Goal: Use online tool/utility: Utilize a website feature to perform a specific function

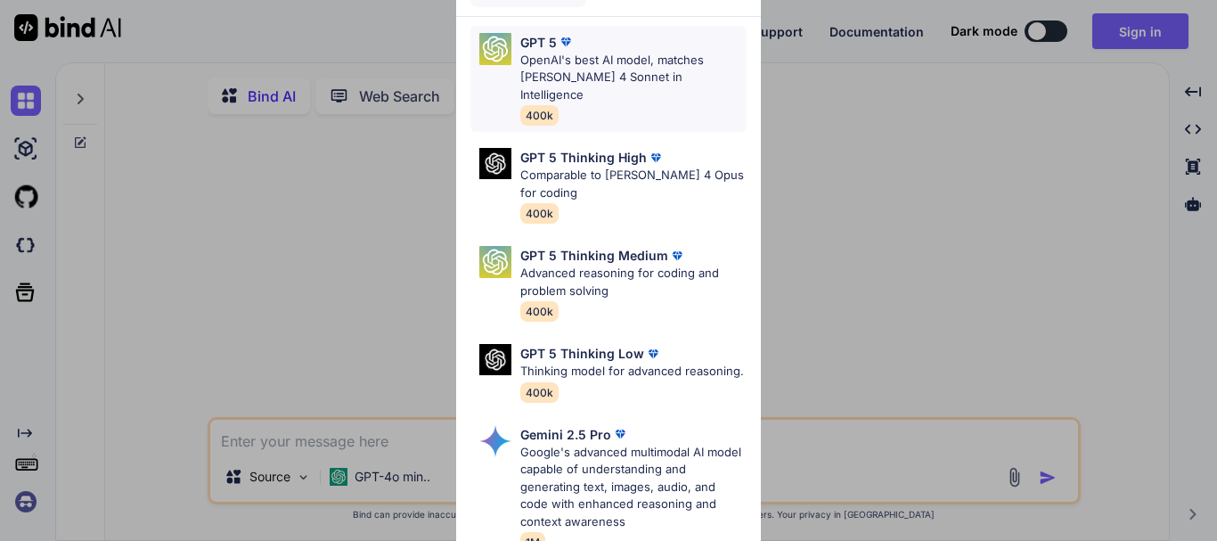
click at [657, 75] on p "OpenAI's best AI model, matches [PERSON_NAME] 4 Sonnet in Intelligence" at bounding box center [633, 78] width 226 height 53
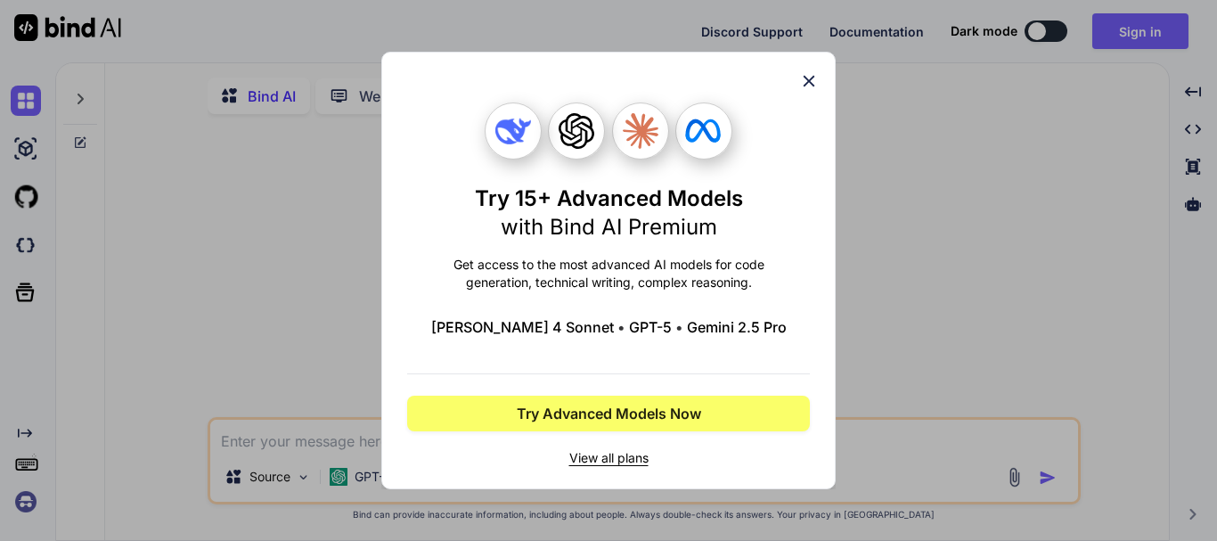
click at [797, 82] on div "Try 15+ Advanced Models with Bind AI Premium Get access to the most advanced AI…" at bounding box center [608, 271] width 403 height 436
click at [808, 78] on icon at bounding box center [809, 81] width 20 height 20
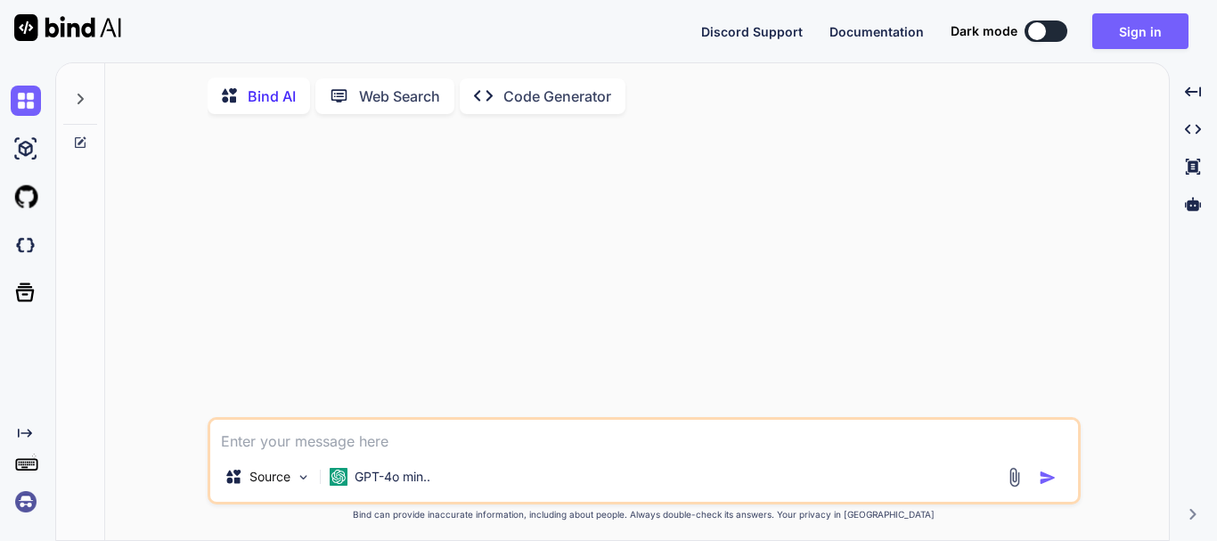
click at [577, 438] on textarea at bounding box center [644, 436] width 868 height 32
click at [422, 481] on p "GPT-4o min.." at bounding box center [393, 477] width 76 height 18
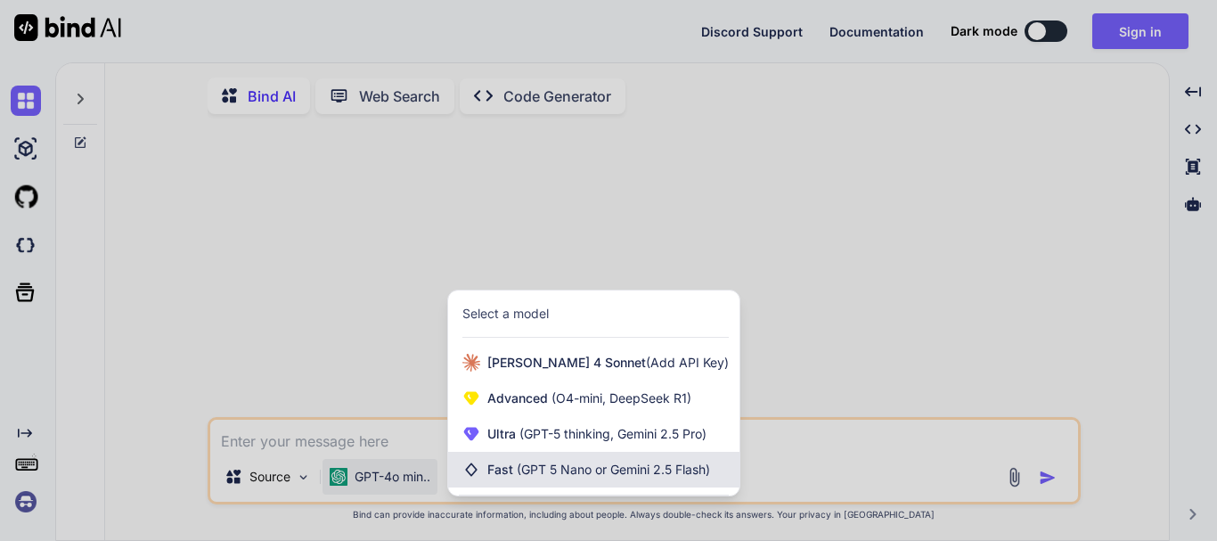
click at [534, 462] on div "Fast (GPT 5 Nano or Gemini 2.5 Flash)" at bounding box center [593, 470] width 291 height 36
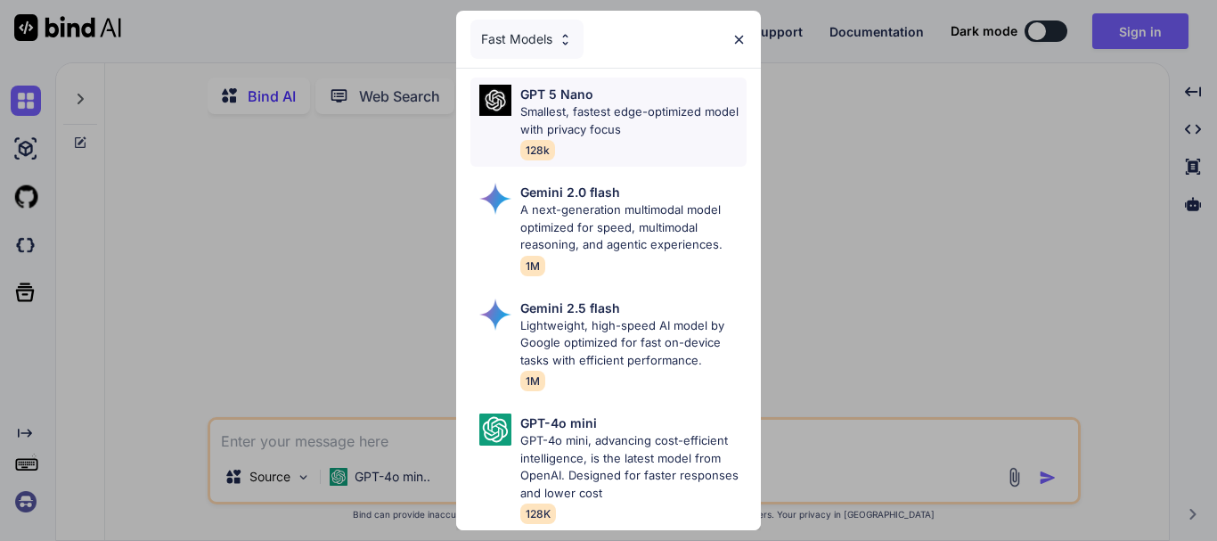
click at [617, 119] on p "Smallest, fastest edge-optimized model with privacy focus" at bounding box center [633, 120] width 226 height 35
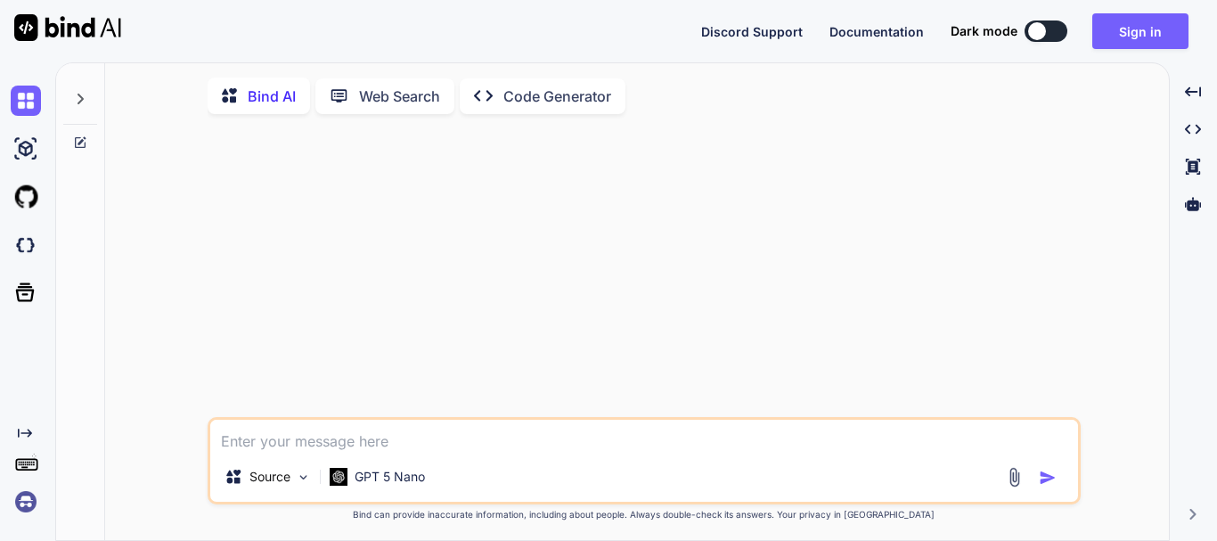
click at [387, 451] on textarea at bounding box center [644, 436] width 868 height 32
click at [309, 478] on img at bounding box center [303, 477] width 15 height 15
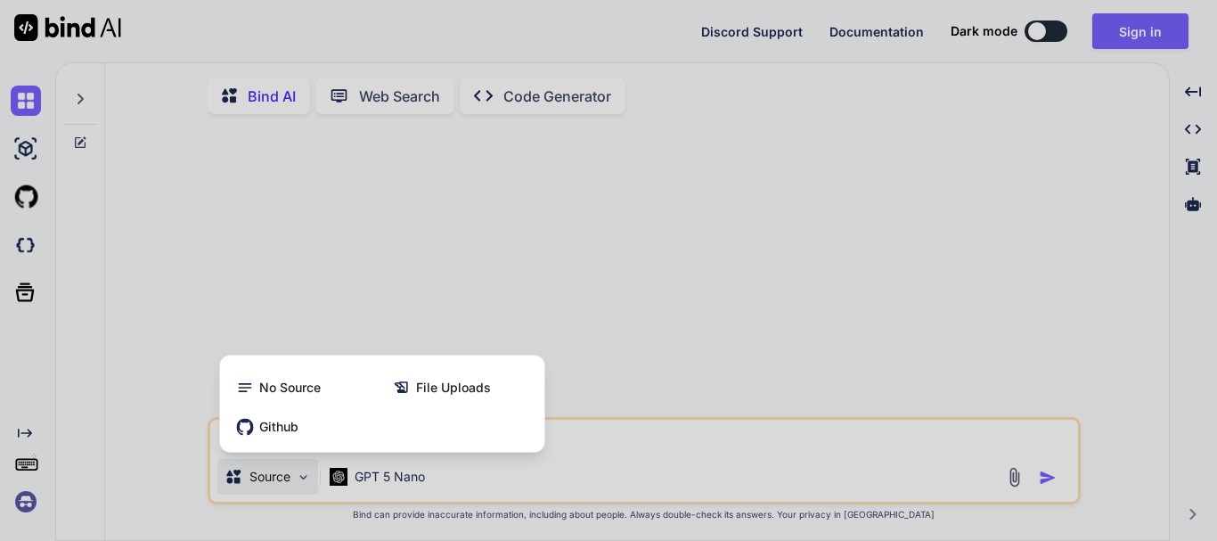
click at [1015, 486] on div at bounding box center [608, 270] width 1217 height 541
type textarea "x"
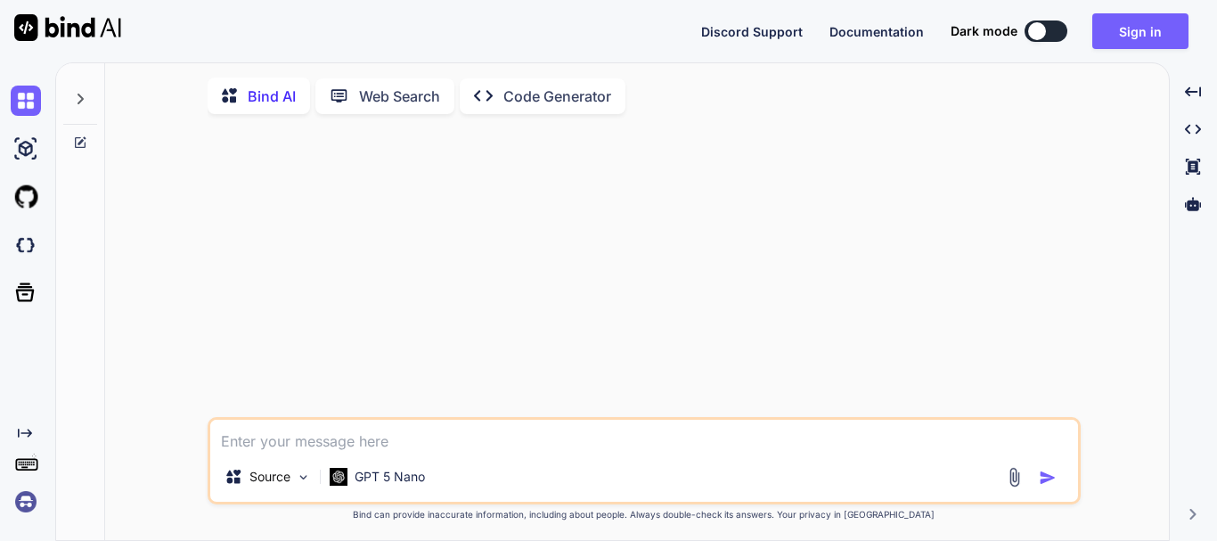
click at [1012, 487] on img at bounding box center [1014, 477] width 20 height 20
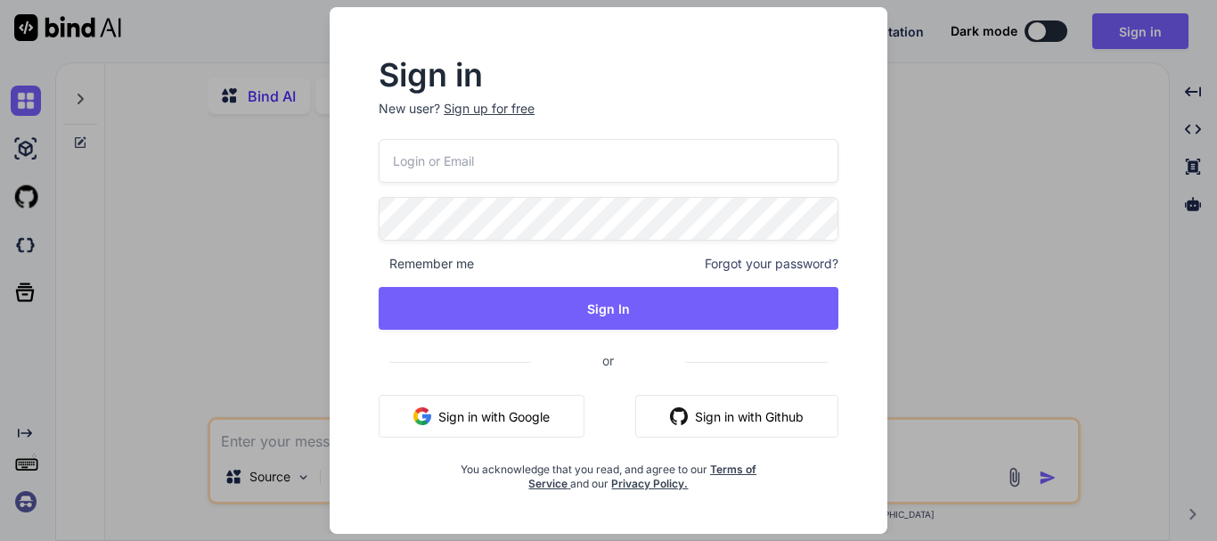
click at [509, 424] on button "Sign in with Google" at bounding box center [482, 416] width 206 height 43
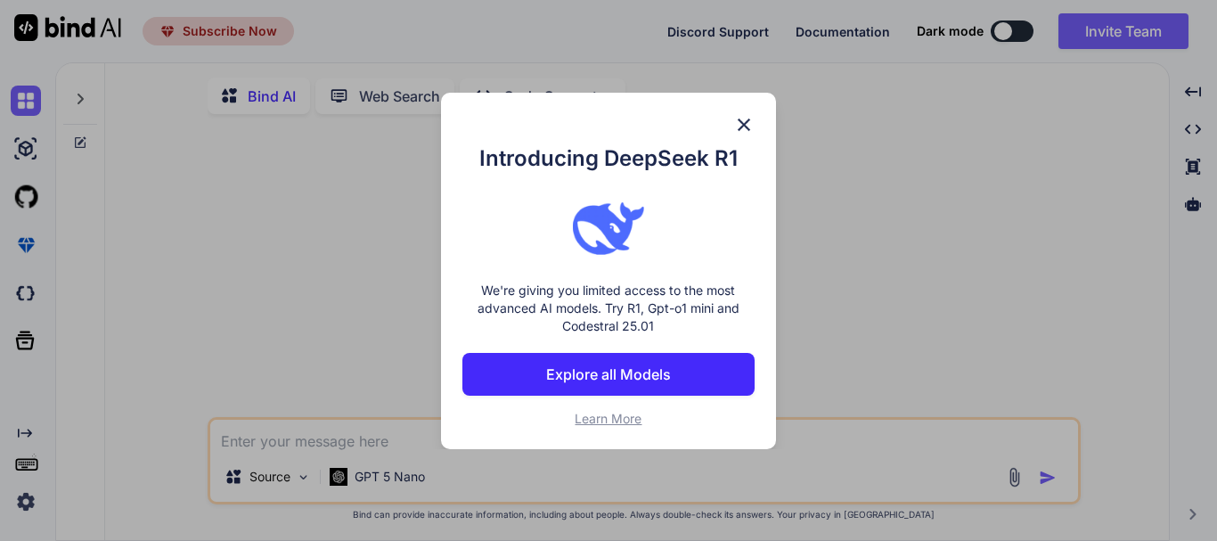
click at [746, 119] on img at bounding box center [743, 124] width 21 height 21
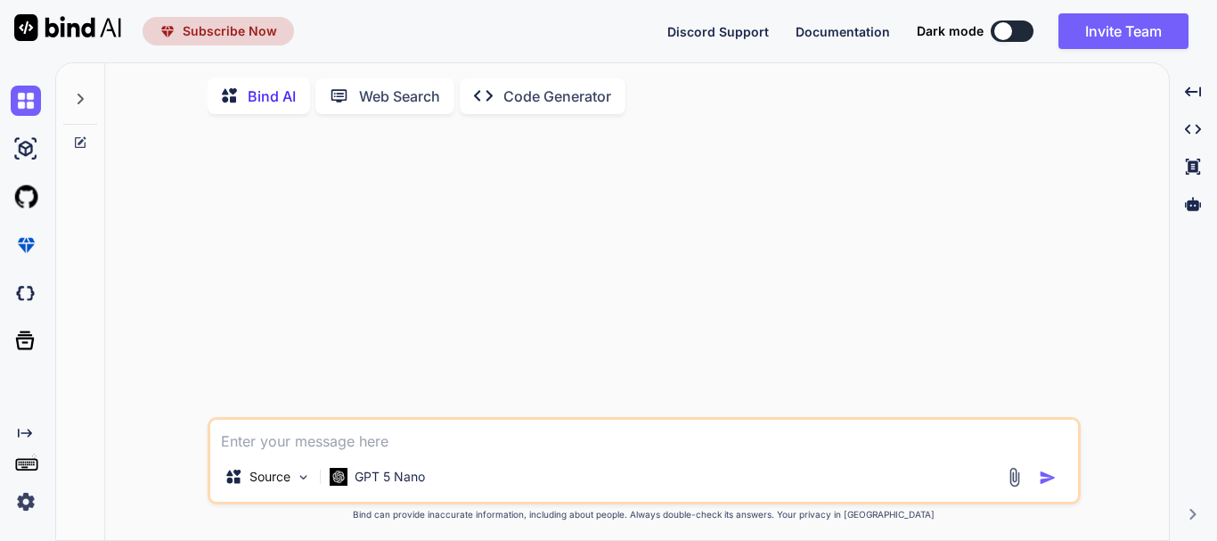
click at [1010, 480] on img at bounding box center [1014, 477] width 20 height 20
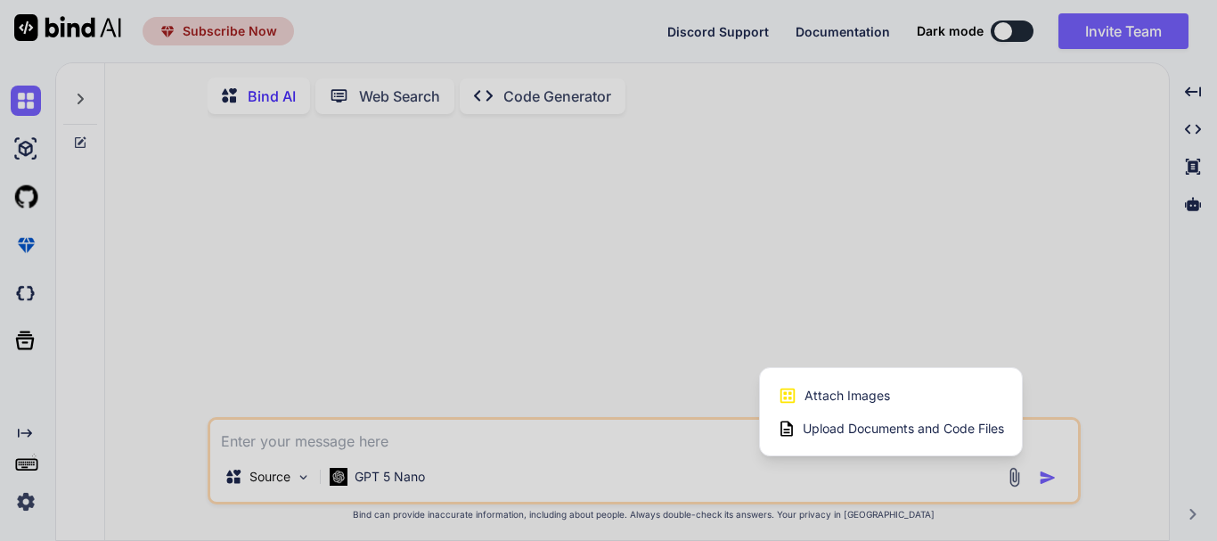
click at [890, 433] on span "Upload Documents and Code Files" at bounding box center [903, 429] width 201 height 18
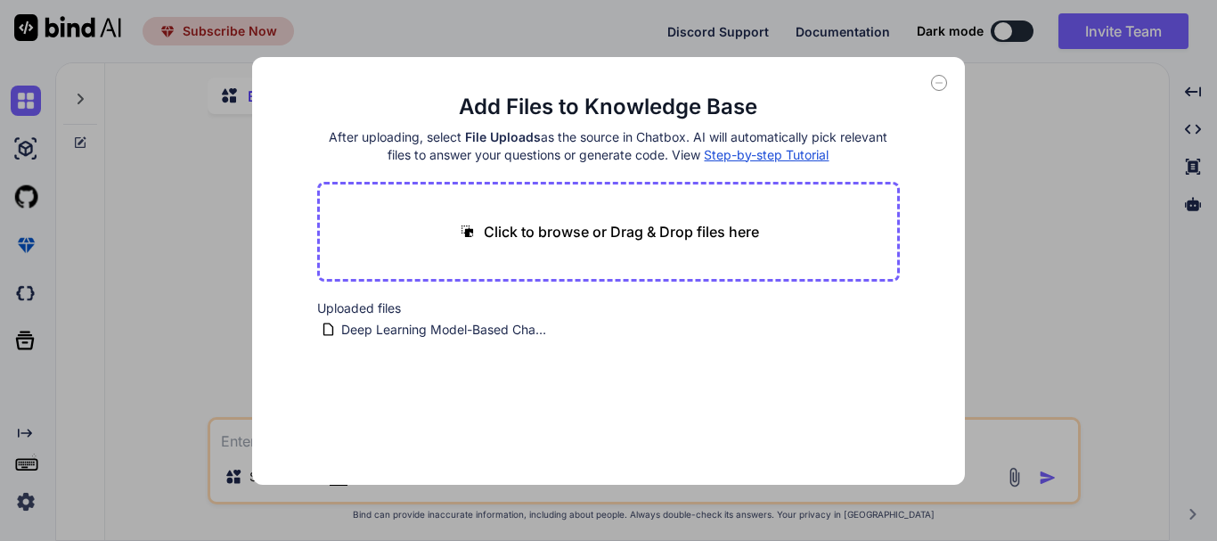
click at [651, 235] on p "Click to browse or Drag & Drop files here" at bounding box center [621, 231] width 275 height 21
click at [449, 319] on span "Deep Learning Model-Based Channel Estimation for THz Band Massive MIMO with RF …" at bounding box center [444, 329] width 210 height 21
click at [936, 84] on icon at bounding box center [939, 83] width 16 height 16
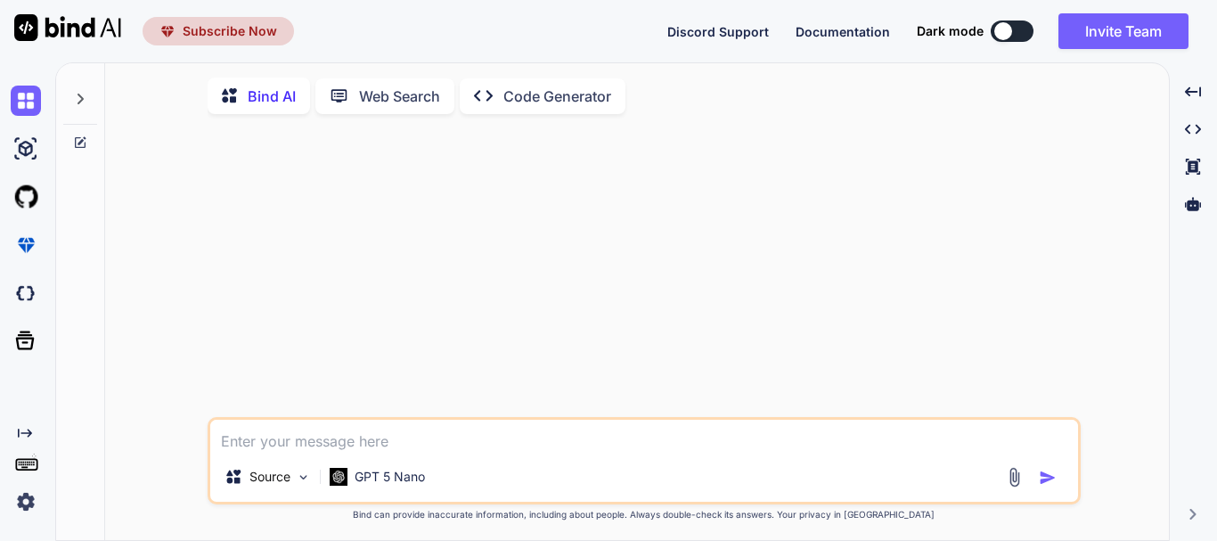
click at [339, 435] on textarea at bounding box center [644, 436] width 868 height 32
click at [288, 438] on textarea "Need the python code" at bounding box center [644, 436] width 868 height 32
click at [429, 441] on textarea "Need the full python code" at bounding box center [644, 436] width 868 height 32
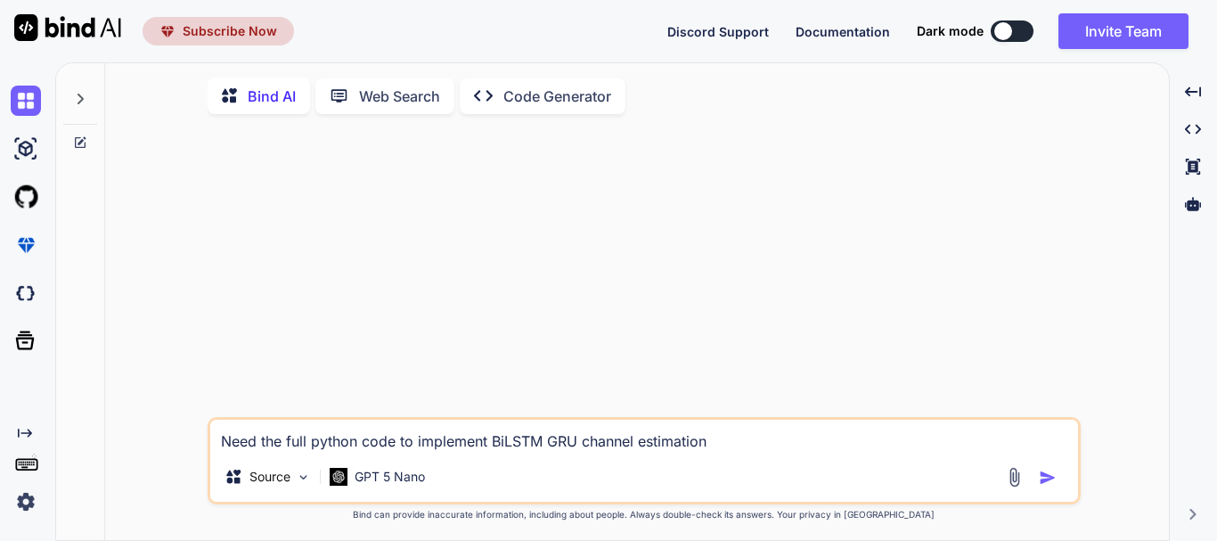
type textarea "Need the full python code to implement BiLSTM GRU channel estimation"
click at [1052, 481] on img "button" at bounding box center [1048, 478] width 18 height 18
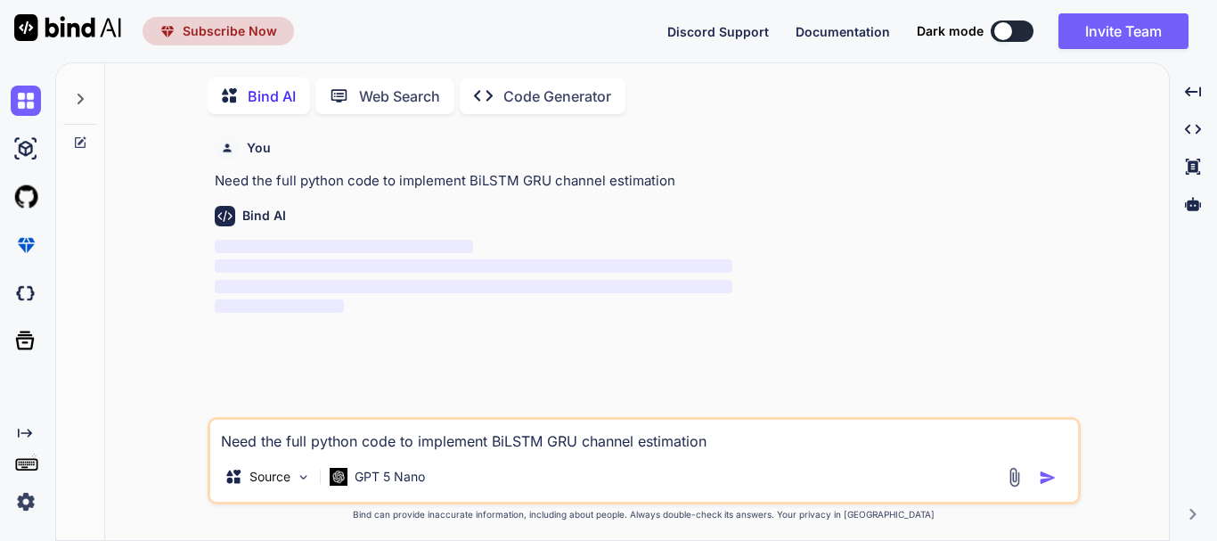
scroll to position [7, 0]
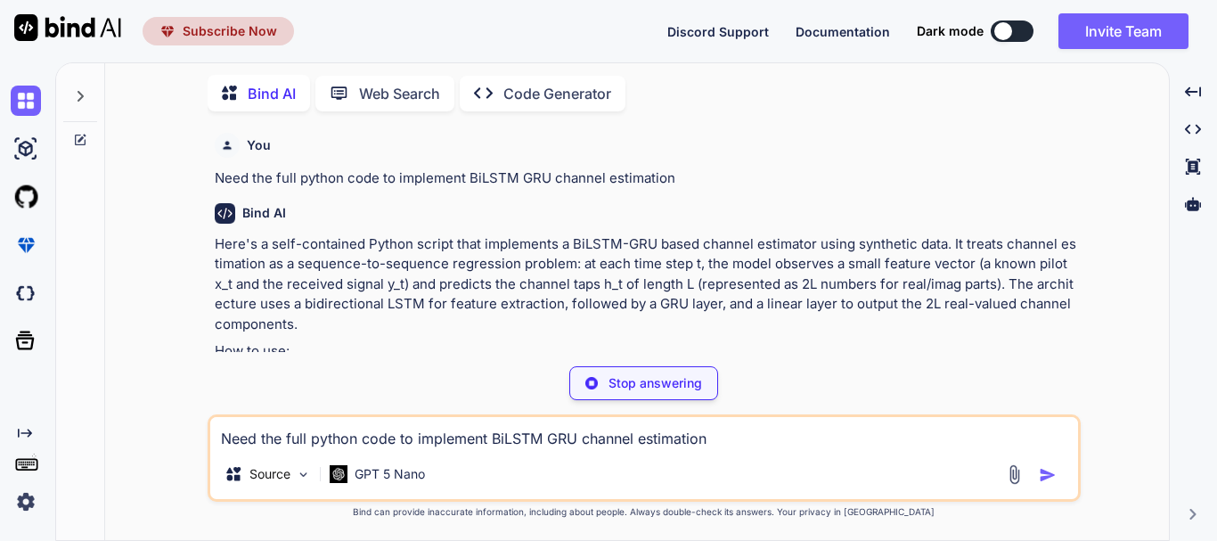
click at [574, 256] on p "Here's a self-contained Python script that implements a BiLSTM-GRU based channe…" at bounding box center [646, 284] width 863 height 101
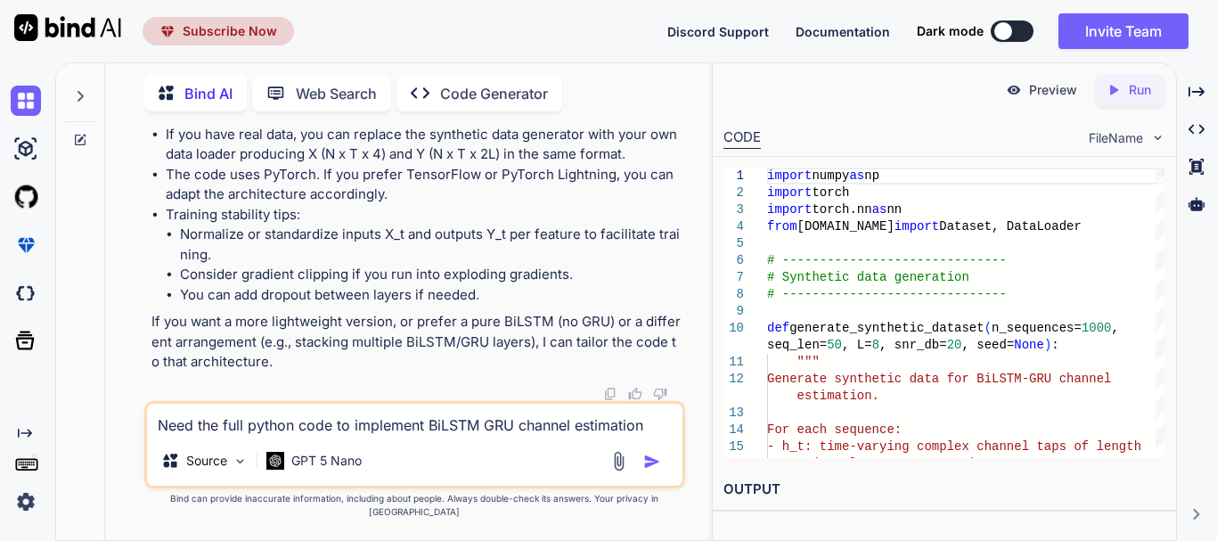
scroll to position [5155, 0]
drag, startPoint x: 168, startPoint y: 193, endPoint x: 437, endPoint y: 285, distance: 285.2
copy code "import numpy as np import torch import torch.nn as nn from [DOMAIN_NAME] import…"
click at [635, 103] on div "Bind AI Web Search Created with Pixso. Code Generator" at bounding box center [395, 93] width 503 height 37
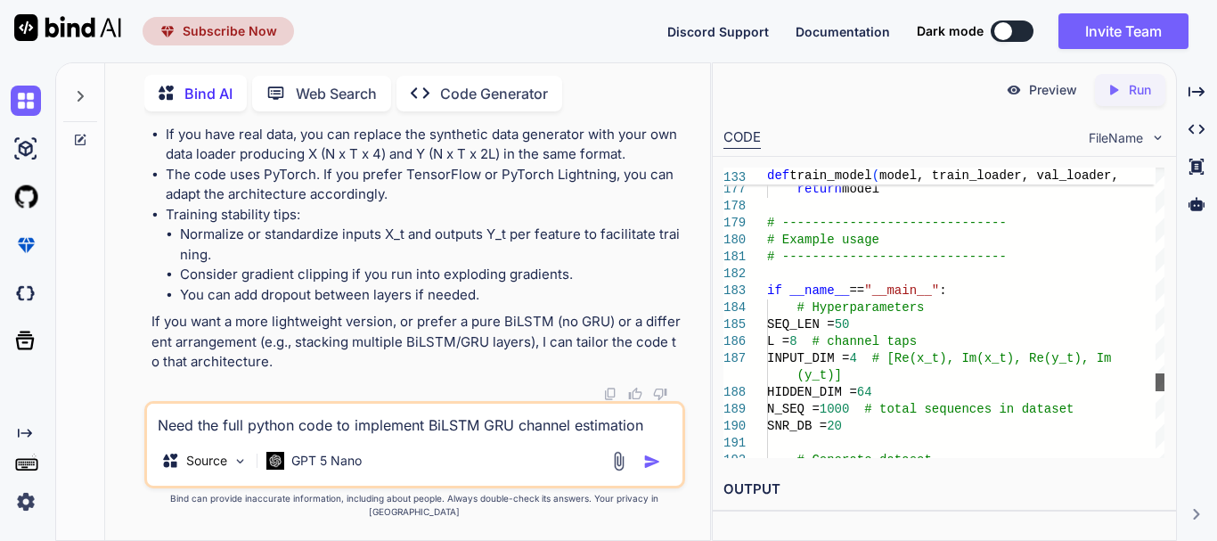
click at [1158, 383] on div at bounding box center [1160, 382] width 9 height 18
click at [450, 454] on div "Need the full python code to implement BiLSTM GRU channel estimation Source GPT…" at bounding box center [414, 444] width 541 height 87
click at [413, 435] on textarea "Need the full python code to implement BiLSTM GRU channel estimation" at bounding box center [415, 420] width 536 height 32
click at [355, 436] on textarea "Need to print the NMSE value in dB" at bounding box center [415, 420] width 536 height 32
click at [427, 436] on textarea "Need to print the NMSE value for N=64,l in dB" at bounding box center [415, 420] width 536 height 32
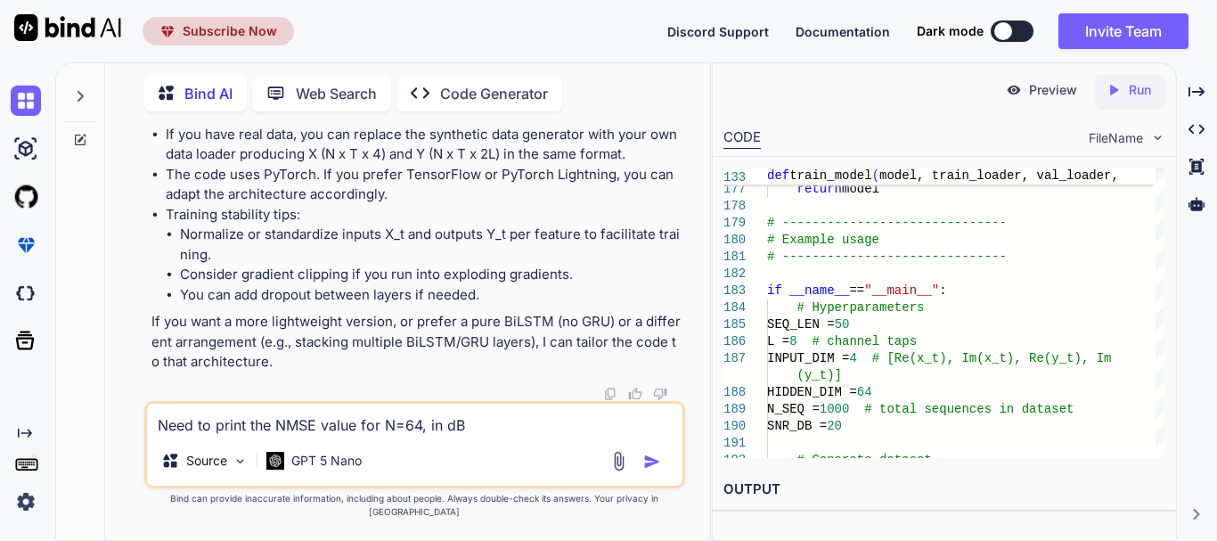
type textarea "Need to print the NMSE value for N=64, in dB"
click at [650, 470] on img "button" at bounding box center [652, 462] width 18 height 18
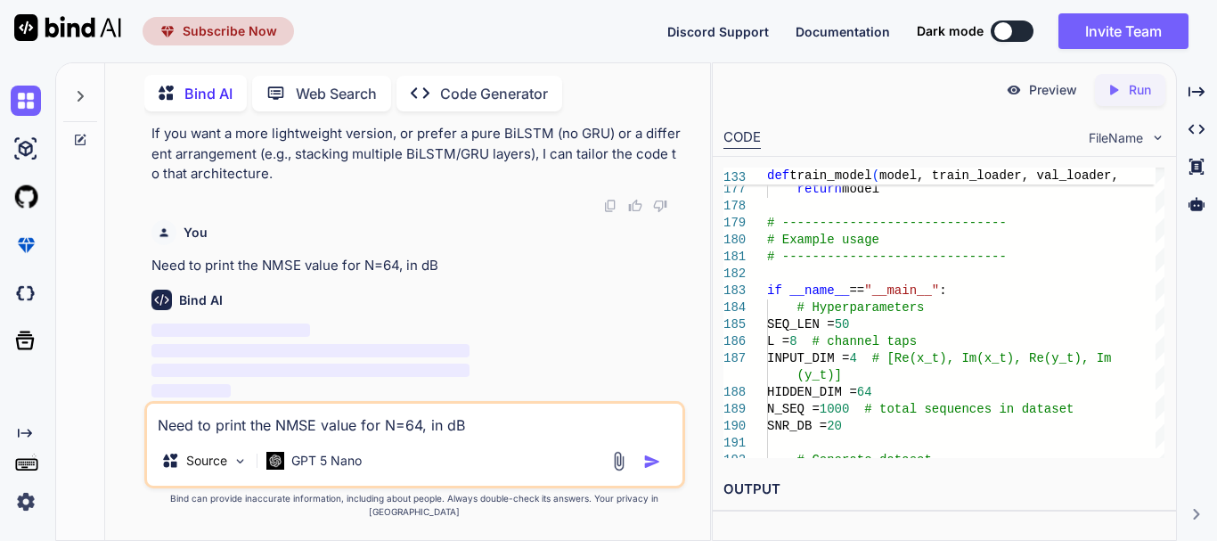
scroll to position [5726, 0]
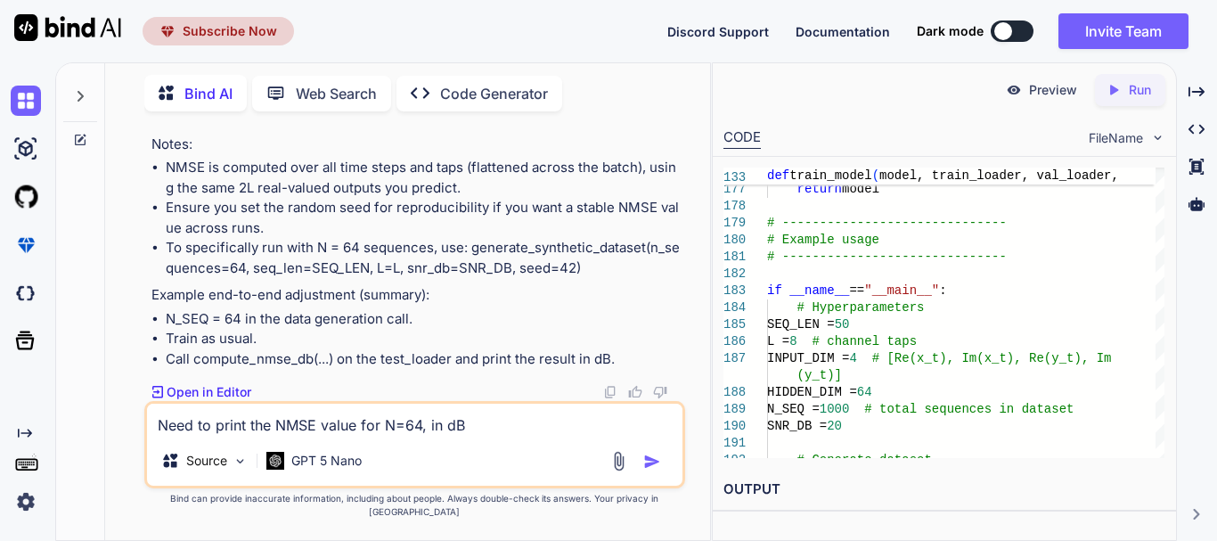
click at [481, 436] on textarea "Need to print the NMSE value for N=64, in dB" at bounding box center [415, 420] width 536 height 32
click at [462, 436] on textarea "Need the output NMSE" at bounding box center [415, 420] width 536 height 32
type textarea "Need the output NMSE with respect to SNR dB values"
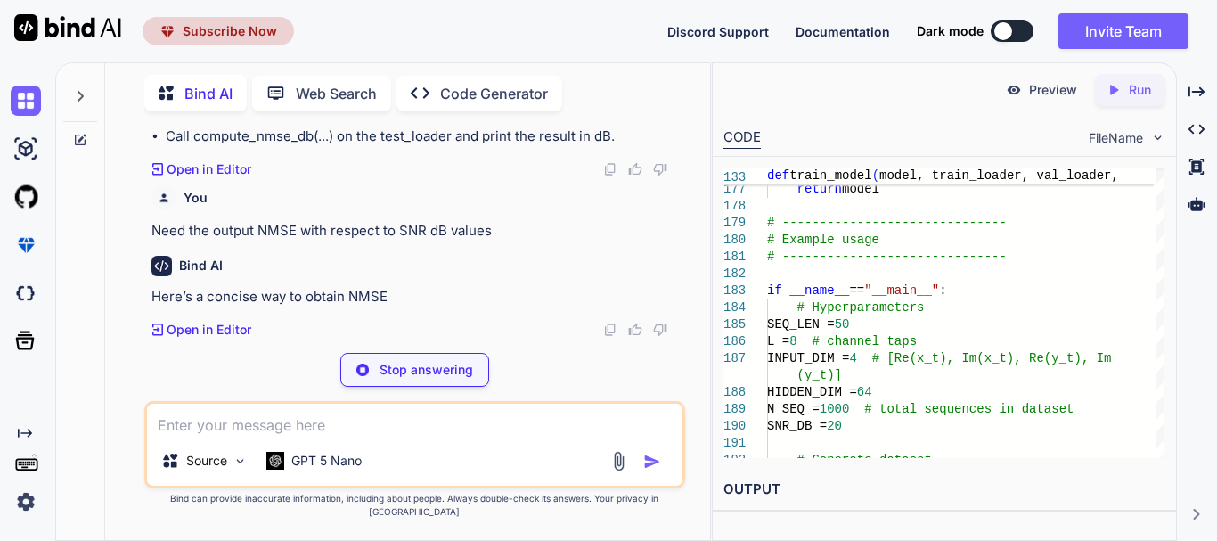
scroll to position [6886, 0]
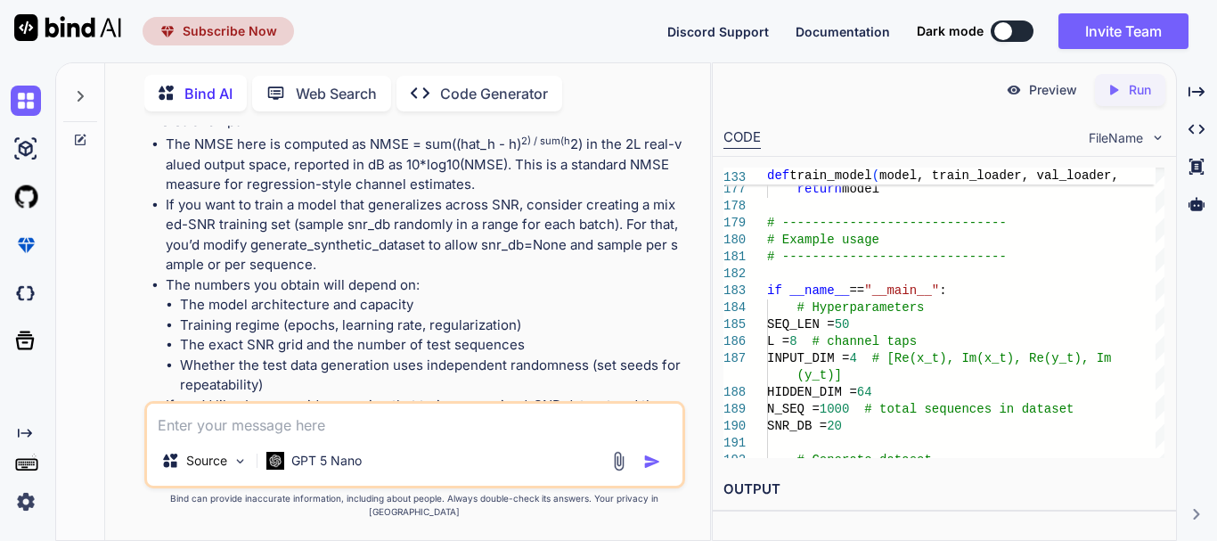
scroll to position [7368, 0]
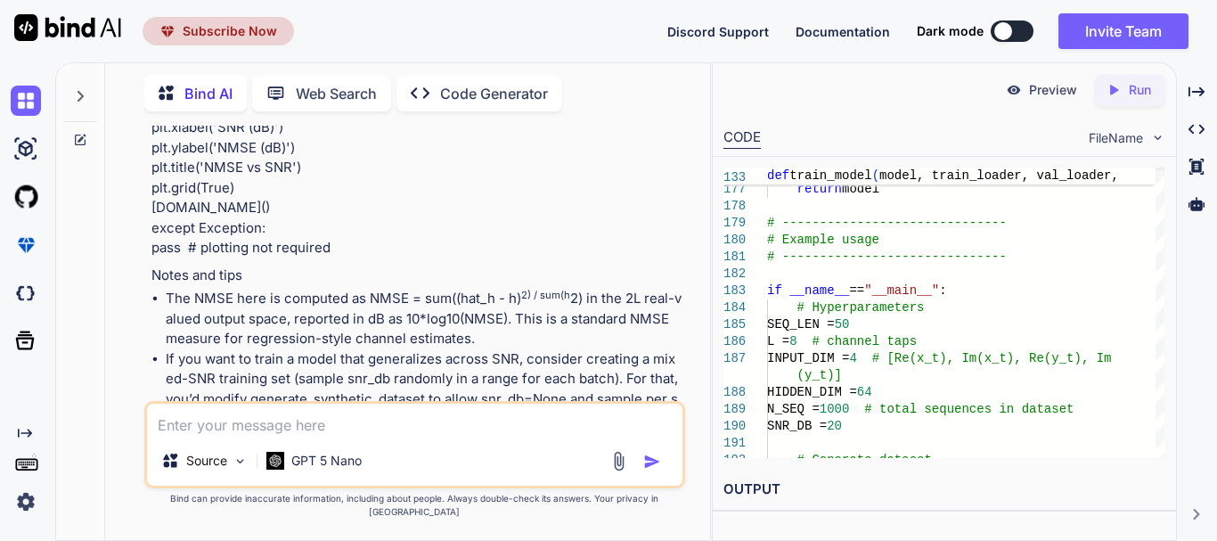
drag, startPoint x: 226, startPoint y: 276, endPoint x: 480, endPoint y: 327, distance: 259.0
copy code "preds = model (X_batch) diff = preds - Y_batch num += diff .pow ( 2 ) .sum () .…"
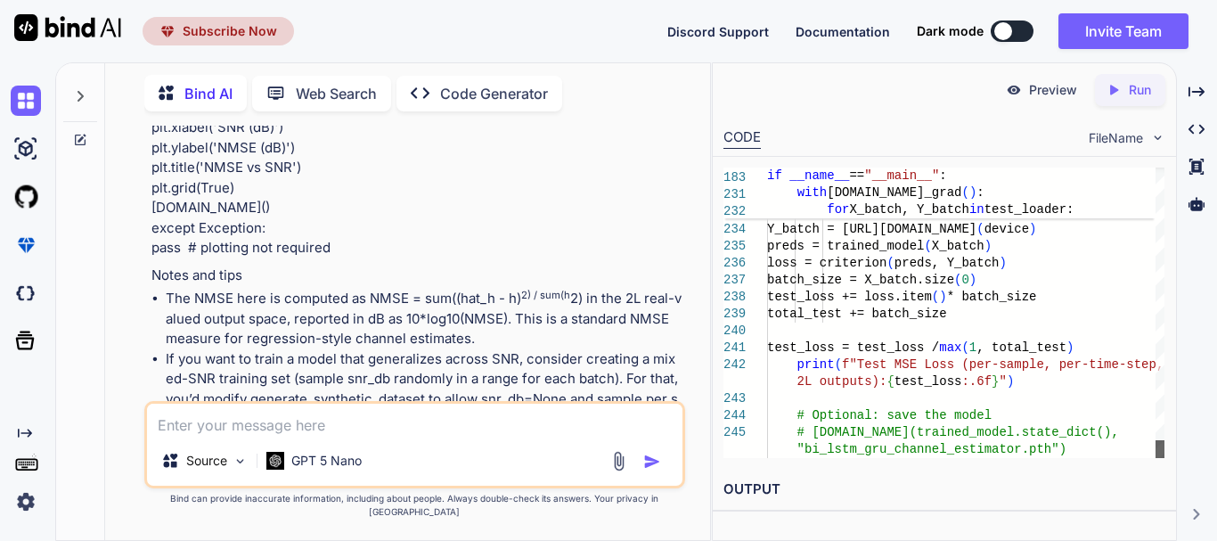
click at [1156, 455] on div at bounding box center [1160, 449] width 9 height 18
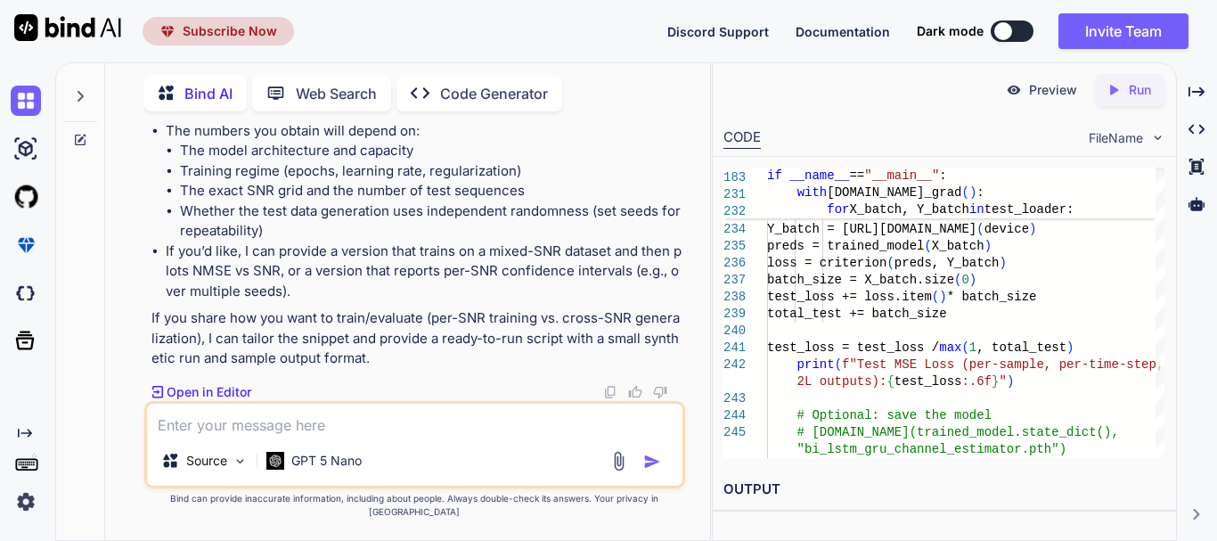
scroll to position [8473, 0]
drag, startPoint x: 156, startPoint y: 248, endPoint x: 560, endPoint y: 297, distance: 406.6
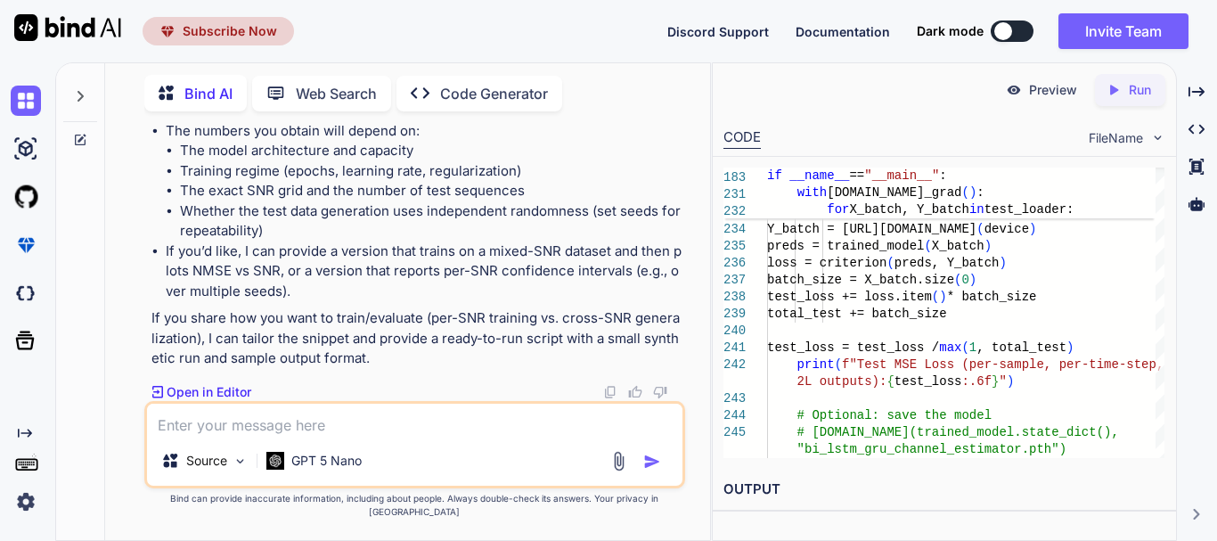
drag, startPoint x: 156, startPoint y: 253, endPoint x: 288, endPoint y: 275, distance: 133.7
drag, startPoint x: 504, startPoint y: 291, endPoint x: 141, endPoint y: 255, distance: 365.4
click at [141, 255] on div "You Need the full python code to implement BiLSTM GRU channel estimation Bind A…" at bounding box center [414, 333] width 591 height 414
copy p "print("NMSE (dB) vs SNR (dB):") for snr, nmse_db in zip(snr_list, nmse_vals): p…"
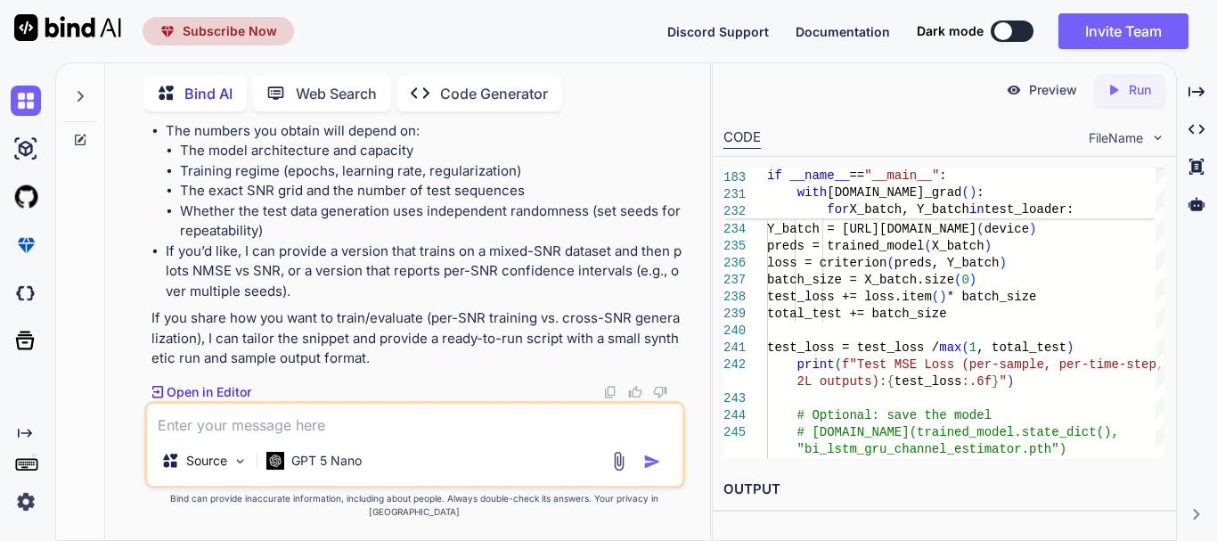
click at [444, 100] on div "Created with Pixso. Code Generator" at bounding box center [480, 94] width 166 height 36
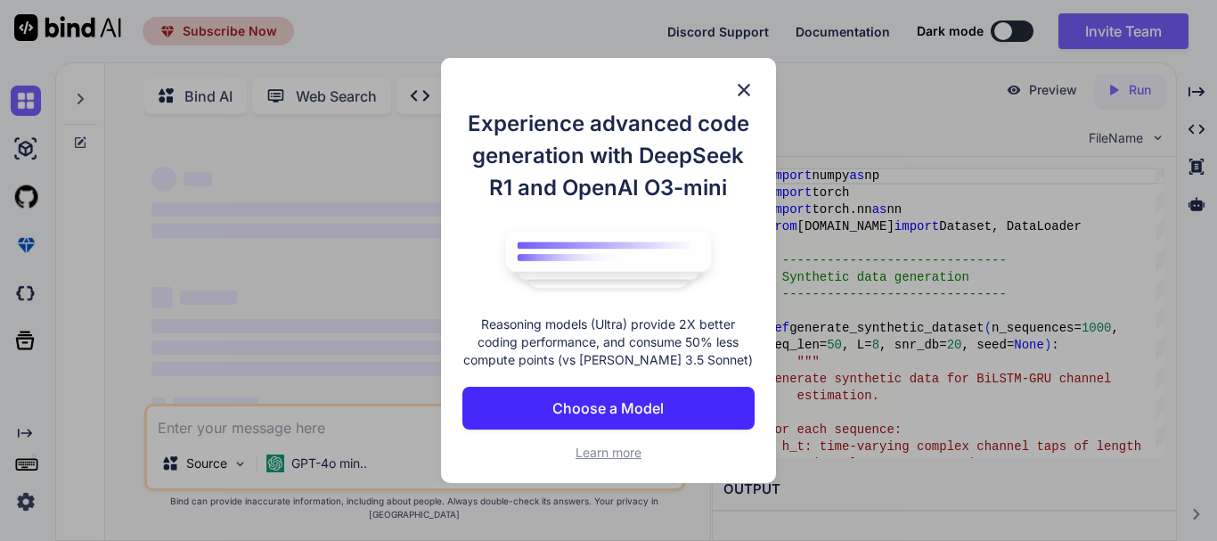
click at [735, 87] on img at bounding box center [743, 89] width 21 height 21
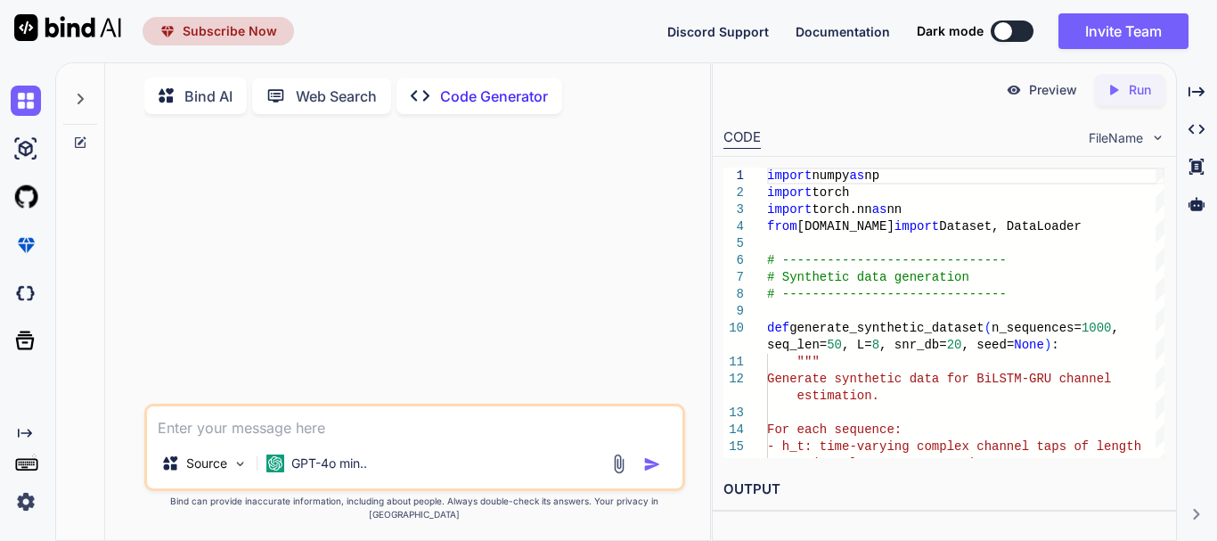
click at [1141, 135] on span "FileName" at bounding box center [1116, 138] width 54 height 18
click at [1157, 168] on div at bounding box center [1160, 313] width 9 height 290
click at [372, 433] on textarea at bounding box center [415, 422] width 536 height 32
click at [361, 472] on p "GPT-4o min.." at bounding box center [329, 463] width 76 height 18
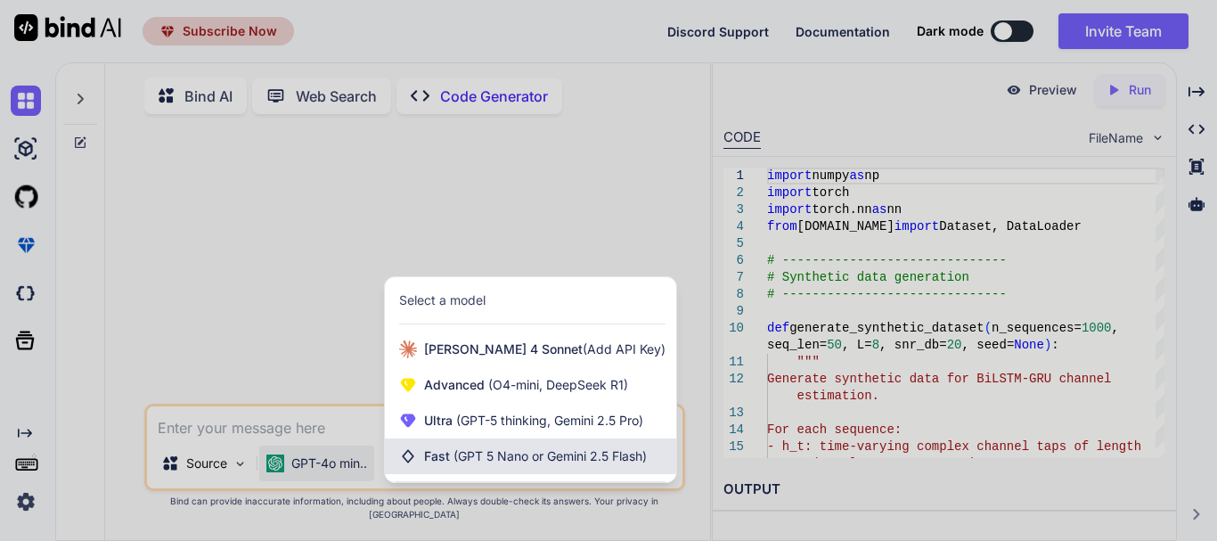
click at [462, 463] on span "(GPT 5 Nano or Gemini 2.5 Flash)" at bounding box center [550, 455] width 193 height 15
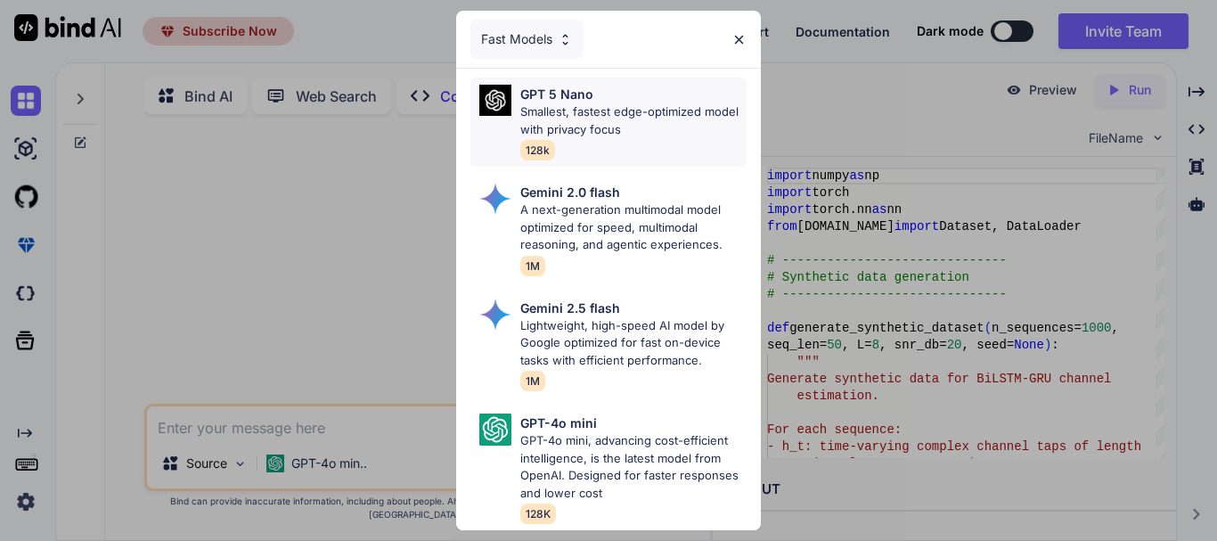
click at [593, 109] on p "Smallest, fastest edge-optimized model with privacy focus" at bounding box center [633, 120] width 226 height 35
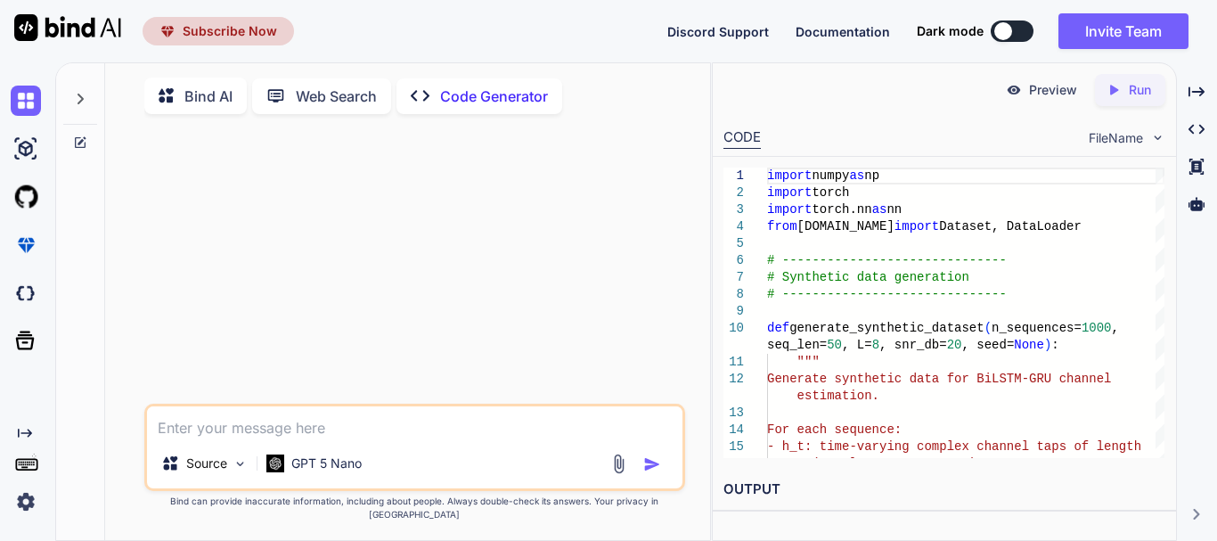
click at [255, 438] on textarea at bounding box center [415, 422] width 536 height 32
click at [636, 64] on div "Bind AI Web Search Created with Pixso. Code Generator Source GPT 5 Nano Created…" at bounding box center [407, 302] width 605 height 479
click at [418, 438] on textarea at bounding box center [415, 422] width 536 height 32
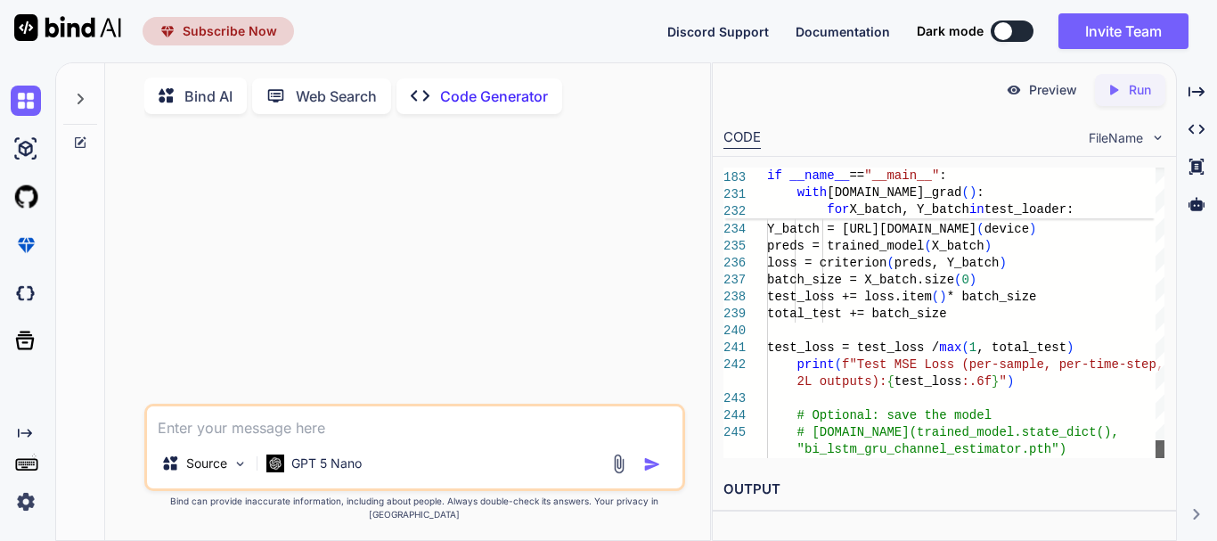
click at [1165, 458] on div at bounding box center [1160, 449] width 9 height 18
type textarea "need to print NMSE loss"
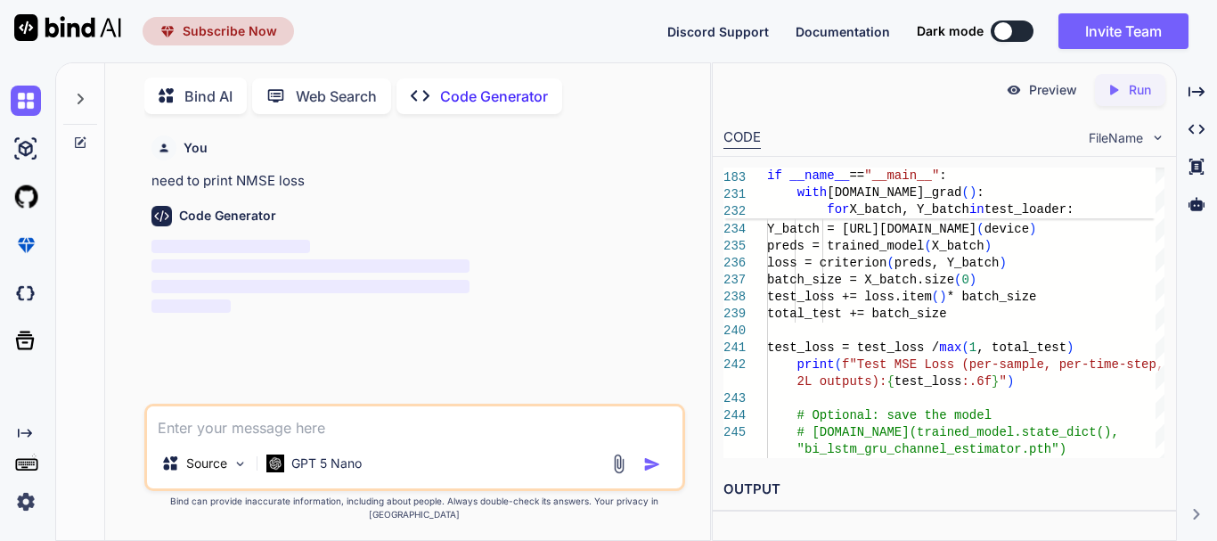
scroll to position [7, 0]
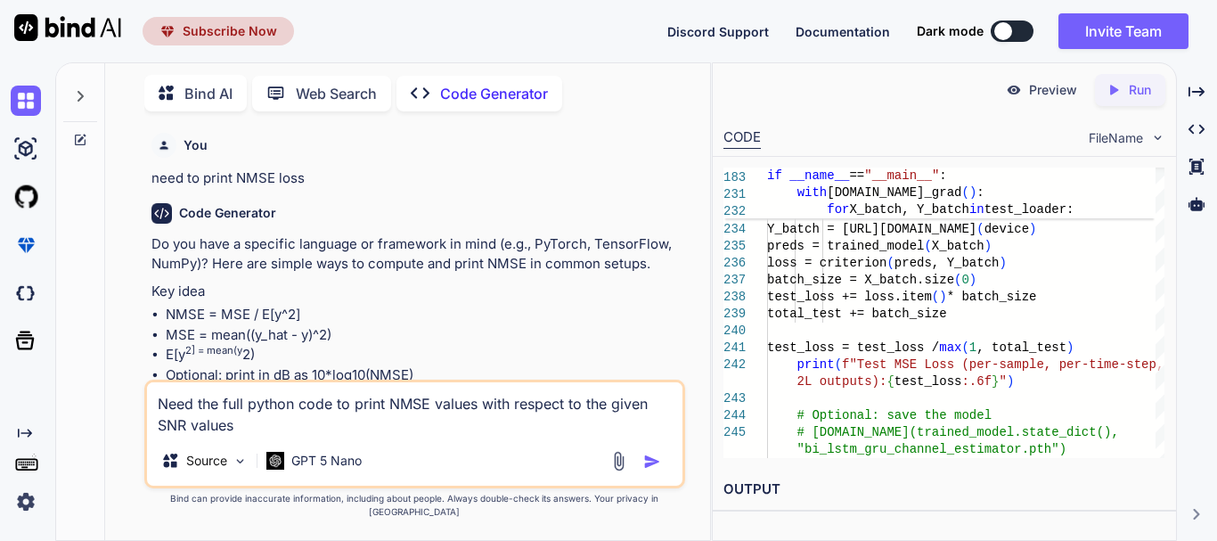
type textarea "Need the full python code to print NMSE values with respect to the given SNR va…"
click at [646, 470] on img "button" at bounding box center [652, 462] width 18 height 18
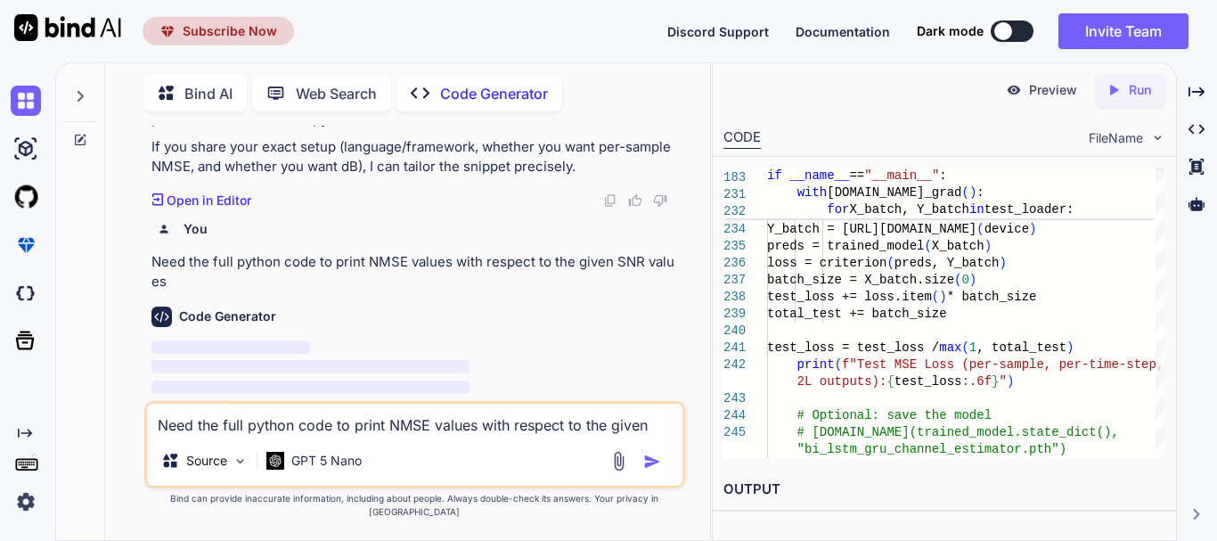
scroll to position [1046, 0]
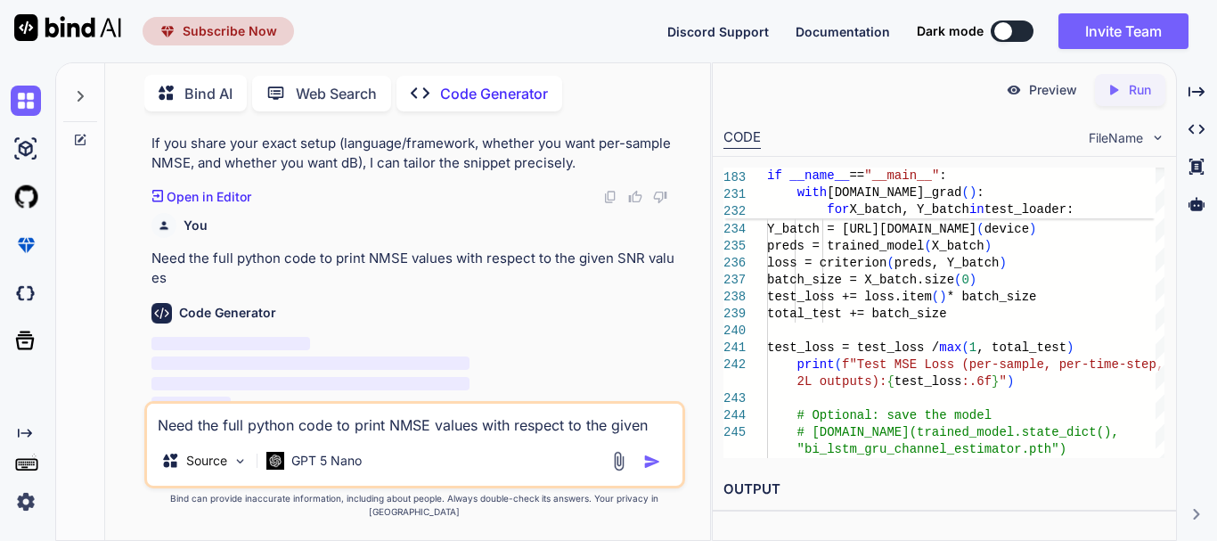
click at [317, 429] on textarea "Need the full python code to print NMSE values with respect to the given SNR va…" at bounding box center [415, 420] width 536 height 32
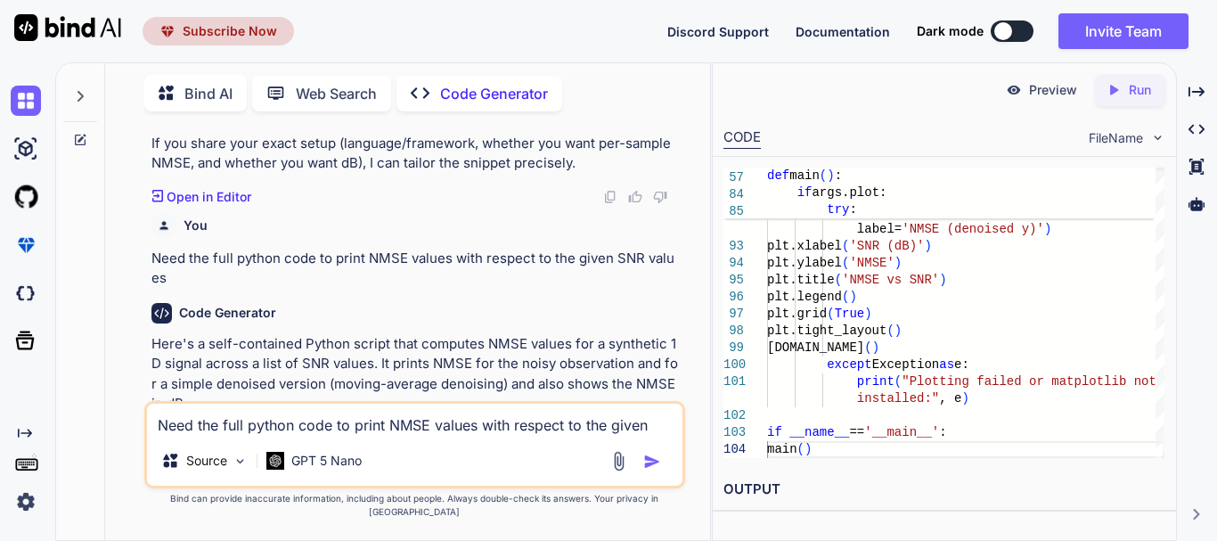
click at [462, 354] on p "Here's a self-contained Python script that computes NMSE values for a synthetic…" at bounding box center [416, 374] width 530 height 80
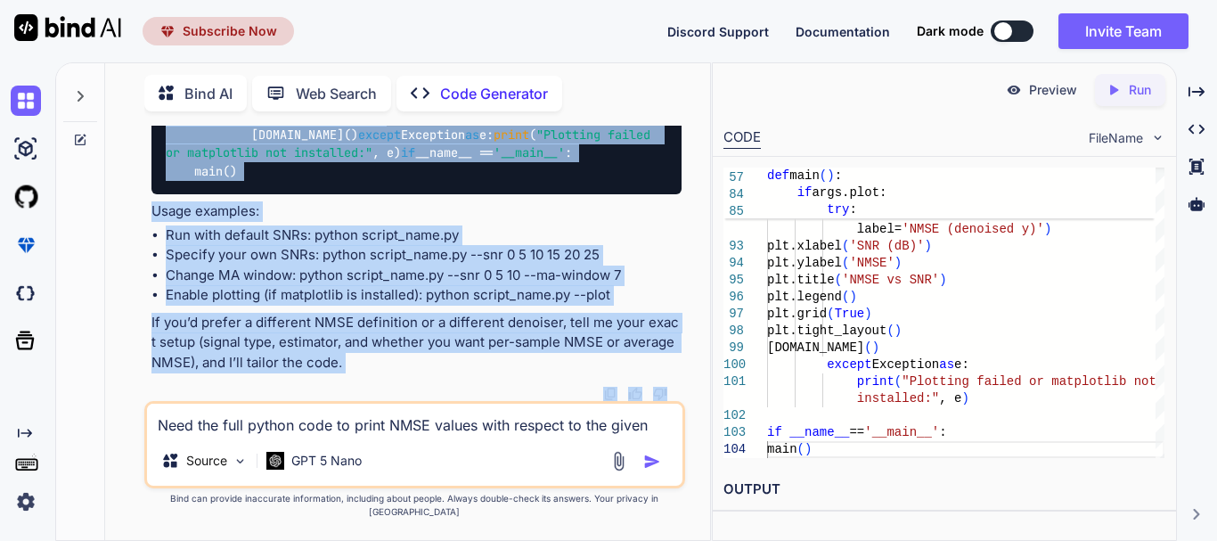
scroll to position [3551, 0]
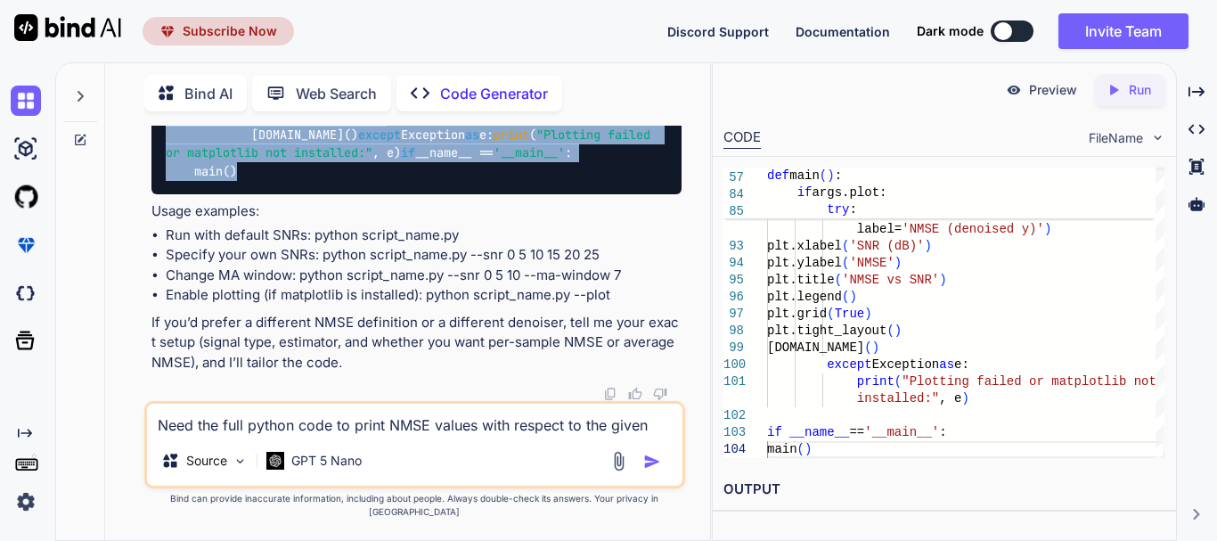
drag, startPoint x: 171, startPoint y: 334, endPoint x: 282, endPoint y: 177, distance: 192.3
copy code "mport numpy as np import argparse def nmse ( y_true, y_pred, eps= 1e-12 ): """ …"
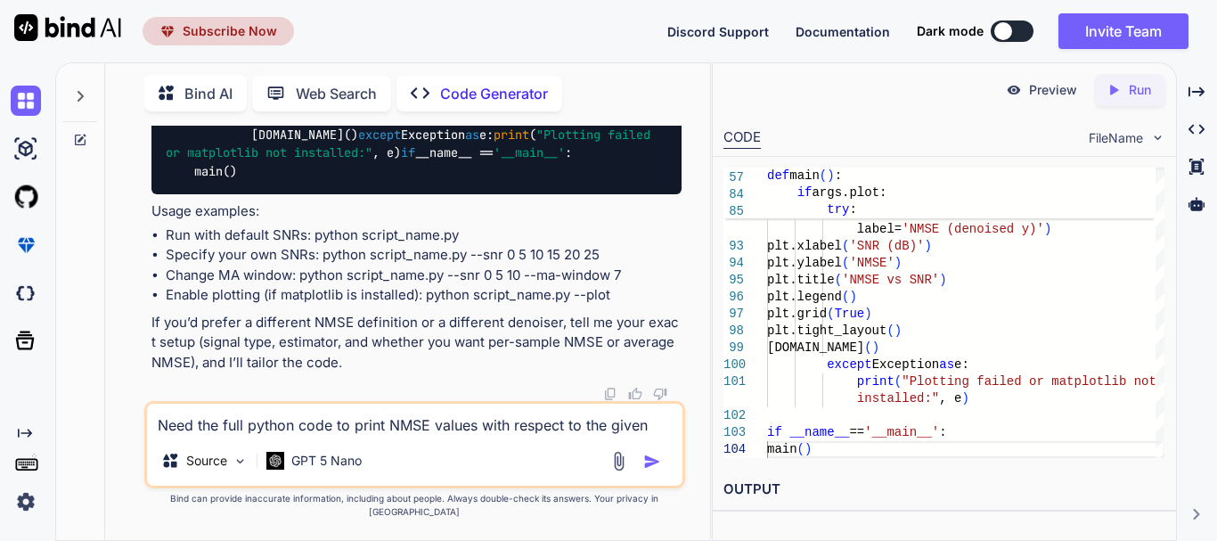
click at [365, 429] on textarea "Need the full python code to print NMSE values with respect to the given SNR va…" at bounding box center [415, 420] width 536 height 32
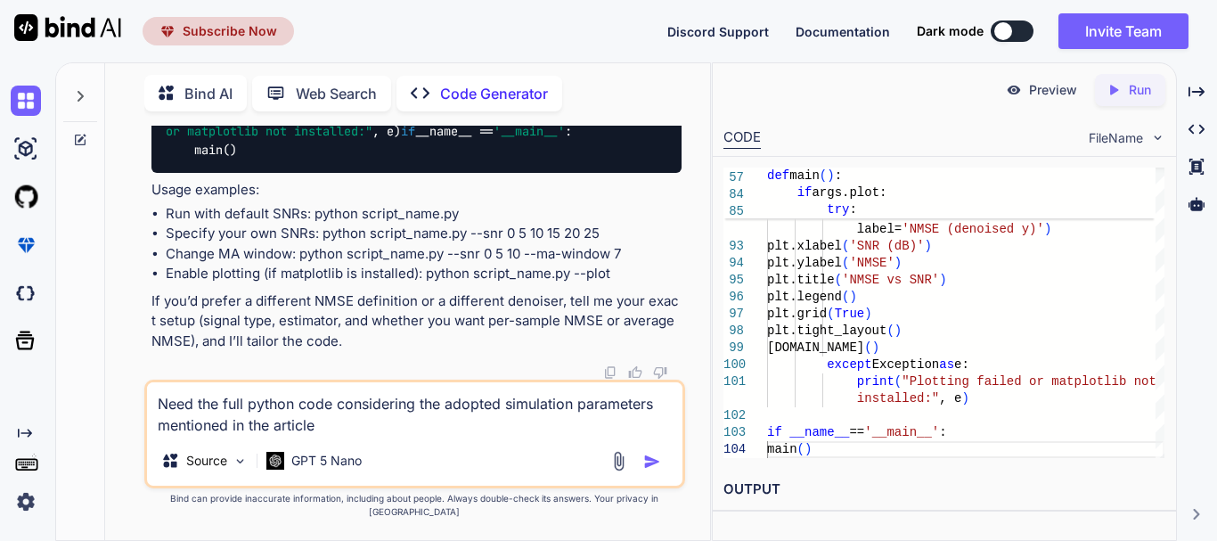
type textarea "Need the full python code considering the adopted simulation parameters mention…"
click at [658, 470] on img "button" at bounding box center [652, 462] width 18 height 18
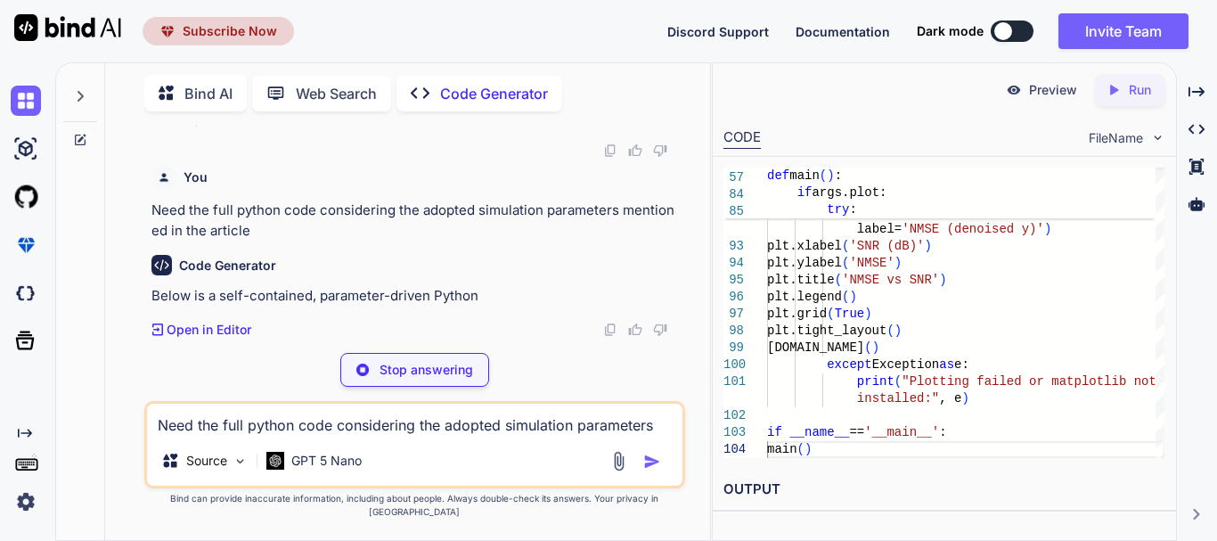
scroll to position [3759, 0]
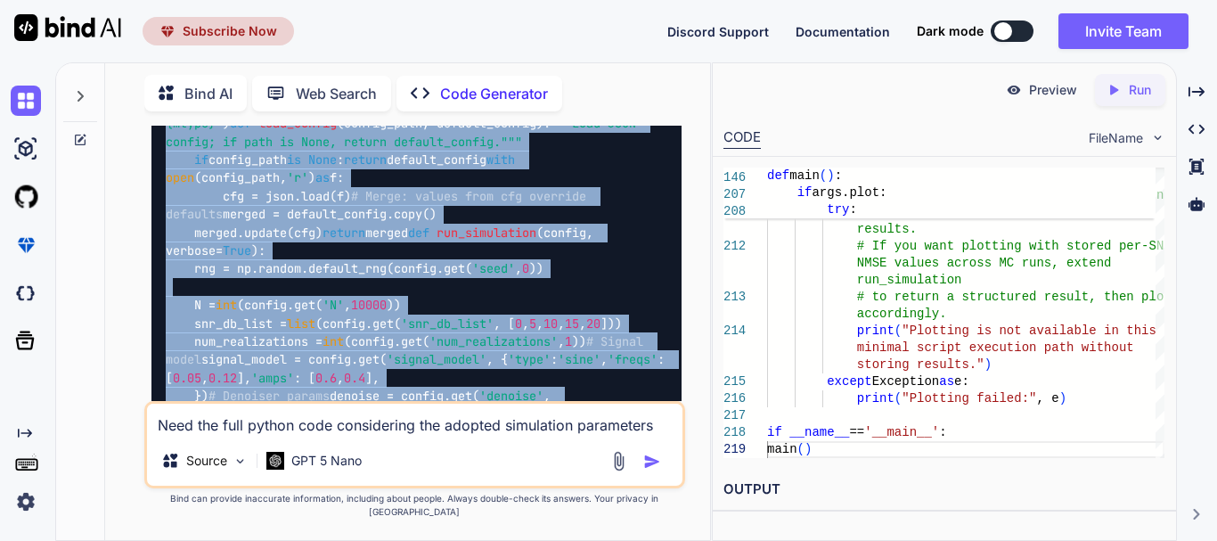
scroll to position [4381, 0]
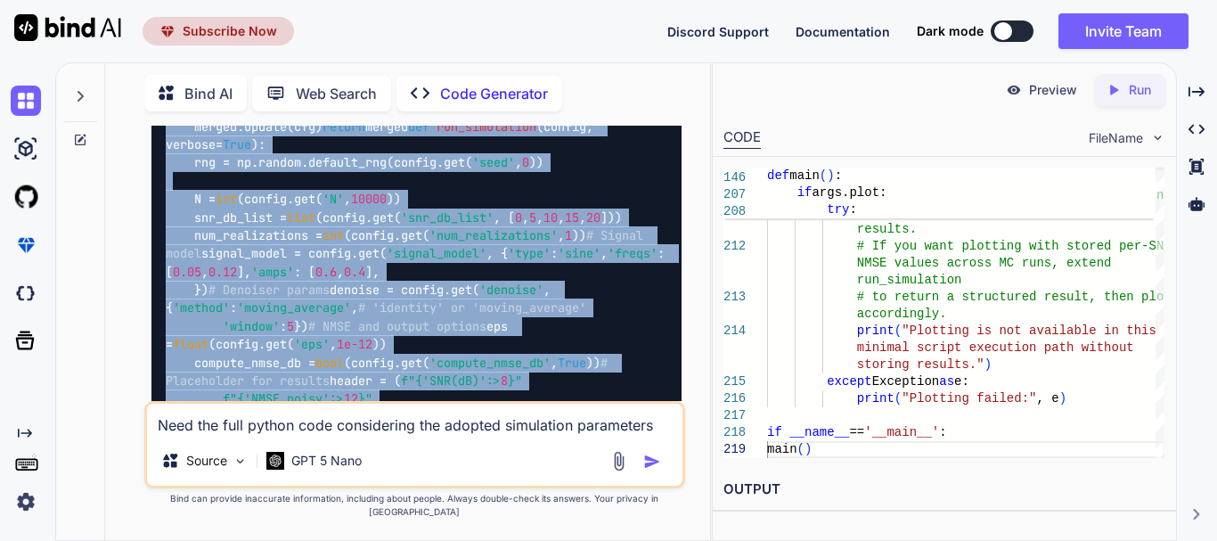
drag, startPoint x: 359, startPoint y: 290, endPoint x: 179, endPoint y: 200, distance: 201.2
copy code "import numpy as np import argparse import json import sys def nmse ( y_true, y_…"
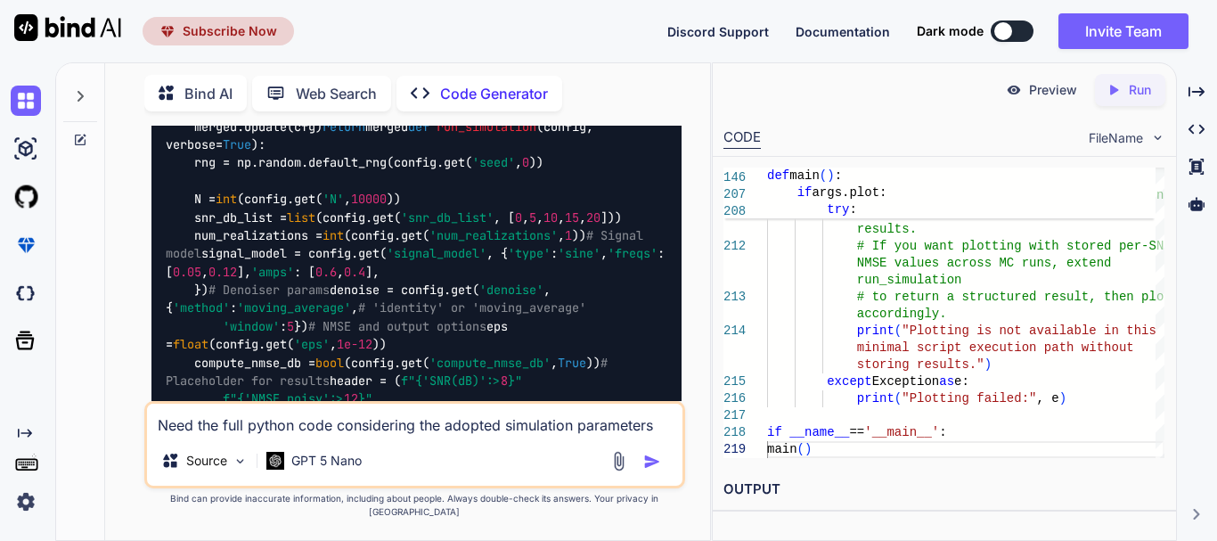
click at [413, 436] on textarea "Need the full python code considering the adopted simulation parameters mention…" at bounding box center [415, 420] width 536 height 32
type textarea "What is the full python code for 600"
drag, startPoint x: 402, startPoint y: 444, endPoint x: 143, endPoint y: 434, distance: 259.5
click at [143, 434] on div "You need to print NMSE loss Code Generator Do you have a specific language or f…" at bounding box center [414, 333] width 591 height 414
type textarea "DId this code considered number of antennas"
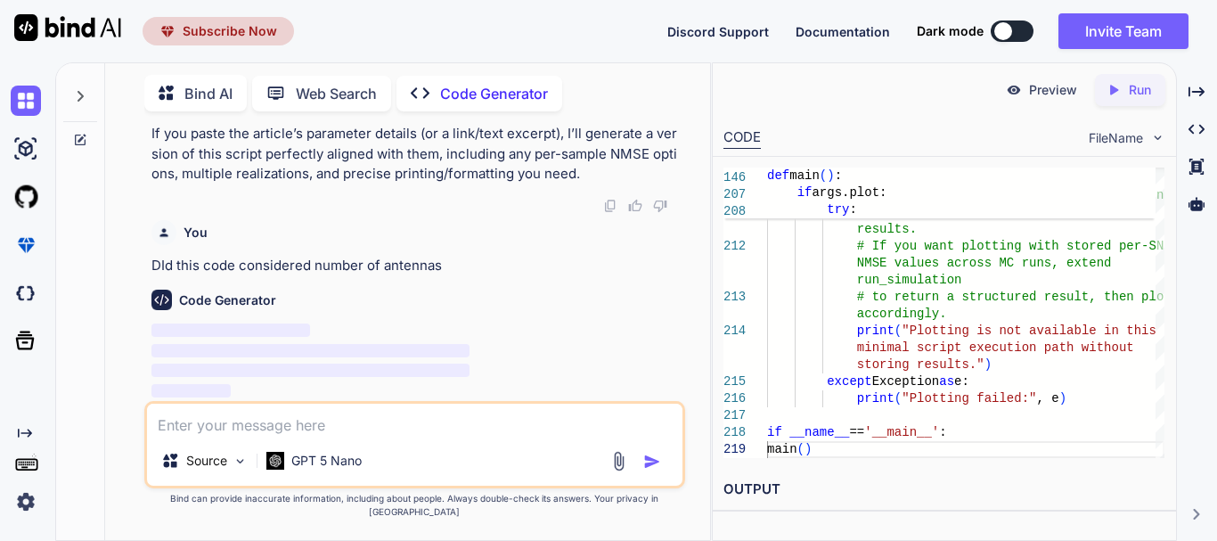
scroll to position [9406, 0]
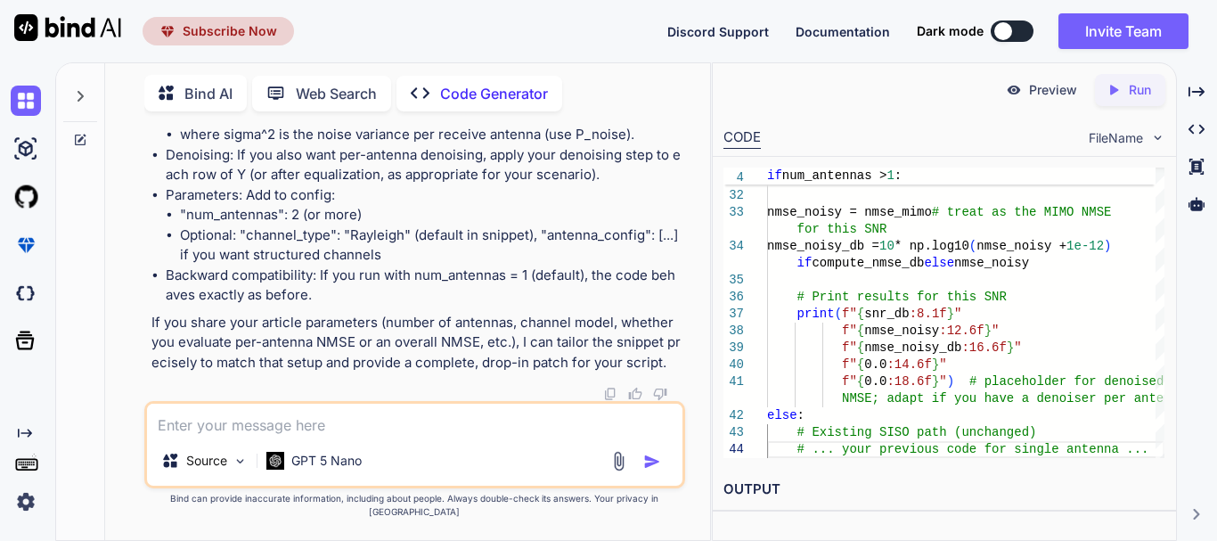
click at [437, 426] on textarea at bounding box center [415, 420] width 536 height 32
type textarea "Need the full python code with number of antennas = 64"
click at [652, 470] on img "button" at bounding box center [652, 462] width 18 height 18
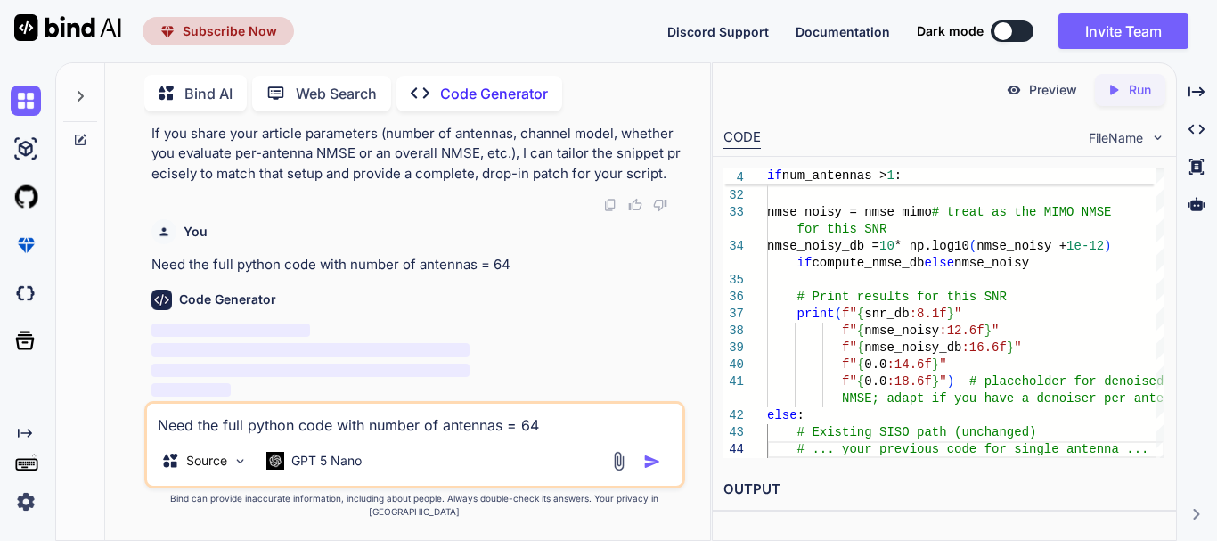
scroll to position [11328, 0]
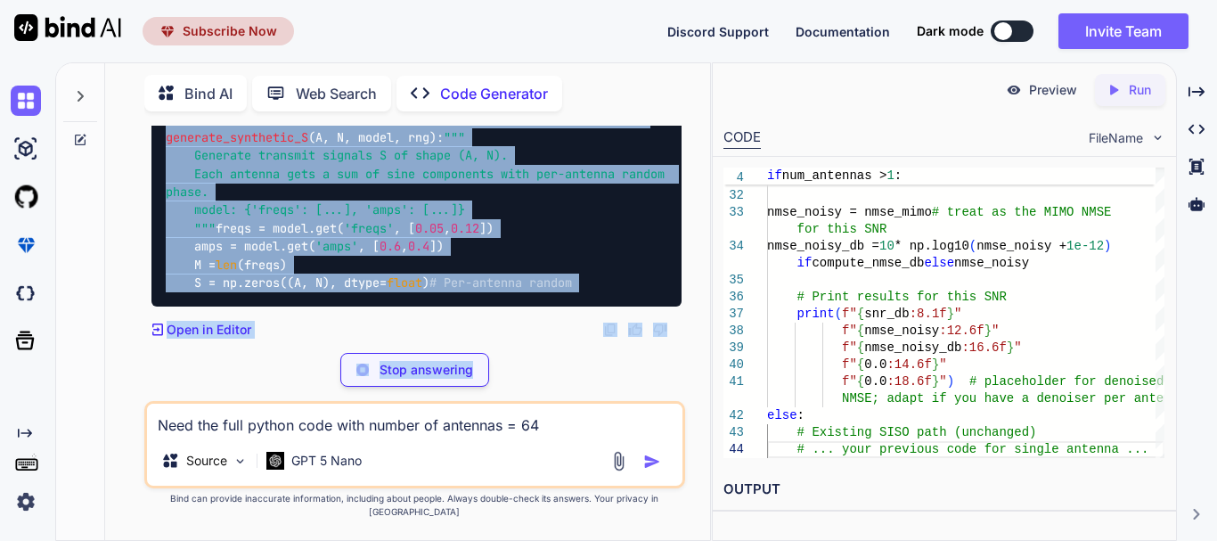
drag, startPoint x: 256, startPoint y: 339, endPoint x: 306, endPoint y: 424, distance: 99.0
click at [306, 424] on div "You need to print NMSE loss Code Generator Do you have a specific language or f…" at bounding box center [414, 333] width 541 height 414
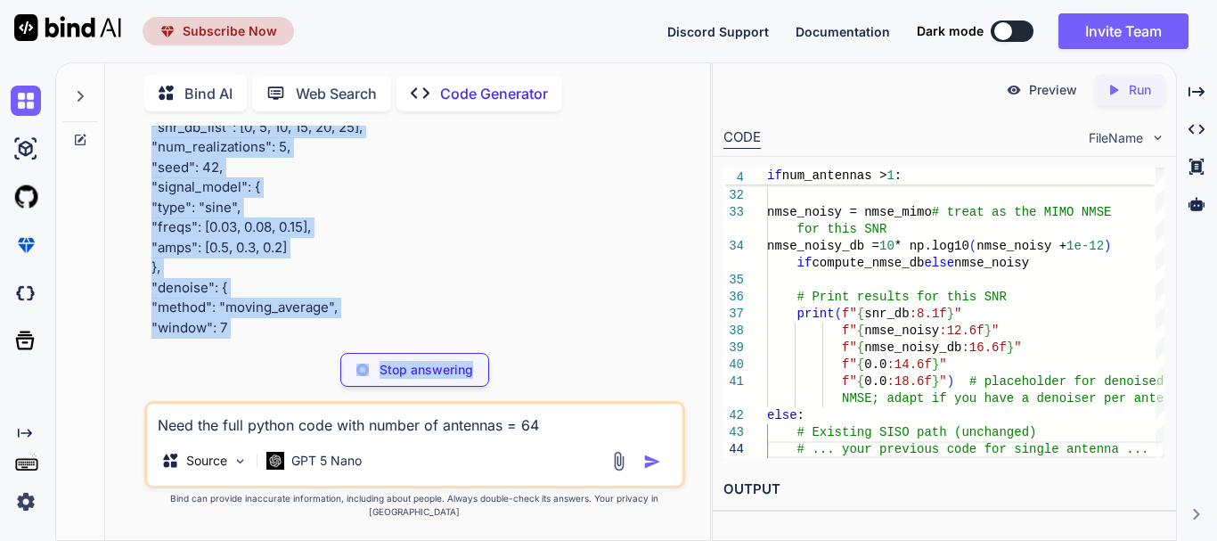
drag, startPoint x: 391, startPoint y: 282, endPoint x: 617, endPoint y: 409, distance: 259.3
click at [617, 409] on div "You need to print NMSE loss Code Generator Do you have a specific language or f…" at bounding box center [414, 333] width 541 height 414
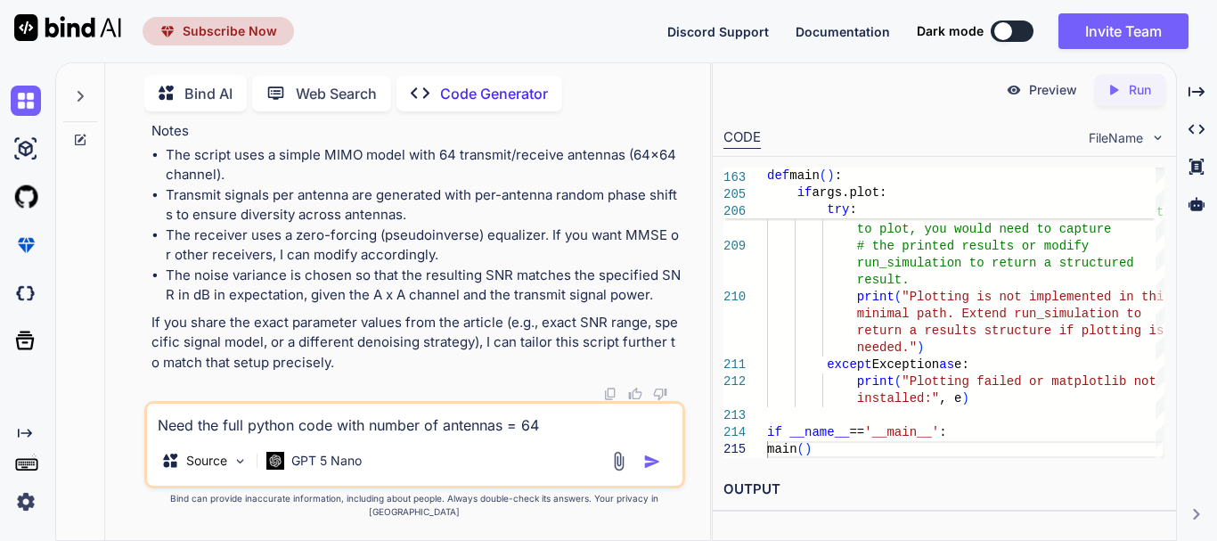
drag, startPoint x: 483, startPoint y: 296, endPoint x: 535, endPoint y: 379, distance: 97.7
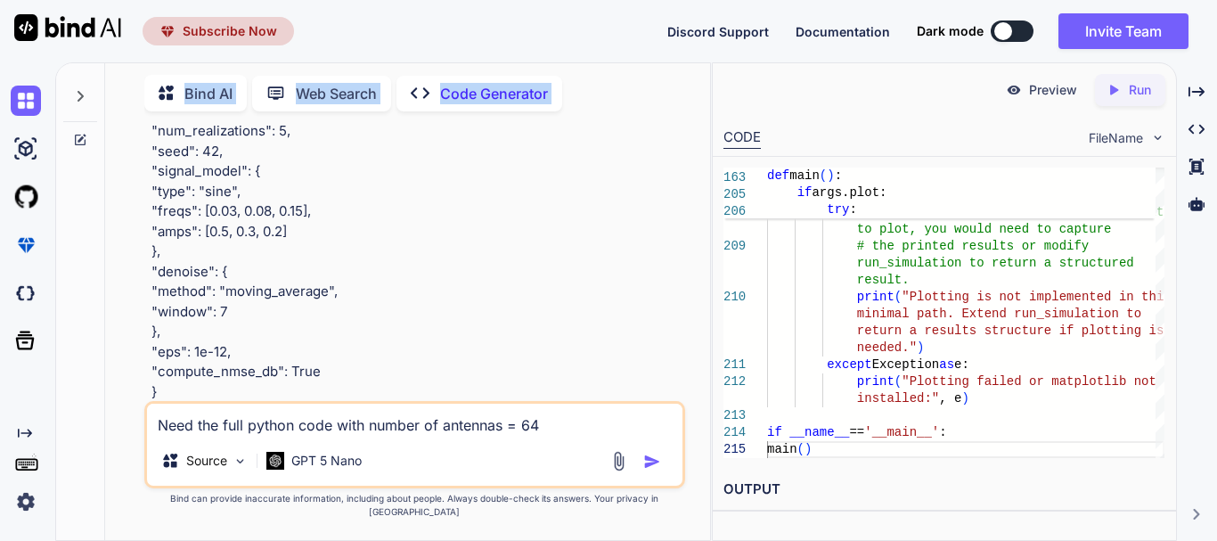
scroll to position [11857, 0]
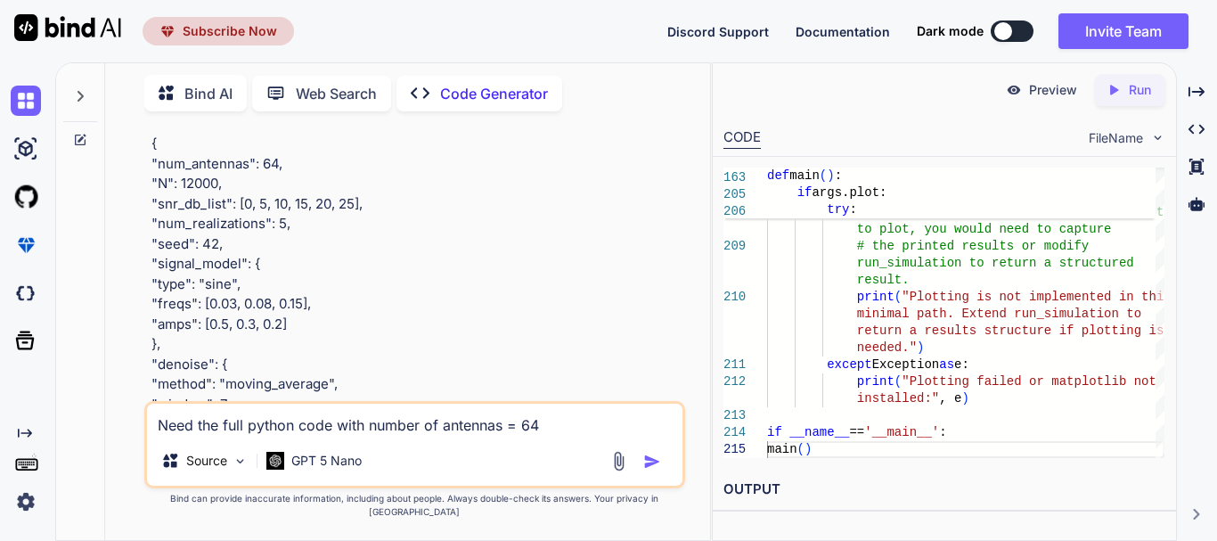
drag, startPoint x: 320, startPoint y: 132, endPoint x: 165, endPoint y: 185, distance: 164.0
copy code "import numpy as np import argparse import json def nmse ( y_true, y_pred, eps= …"
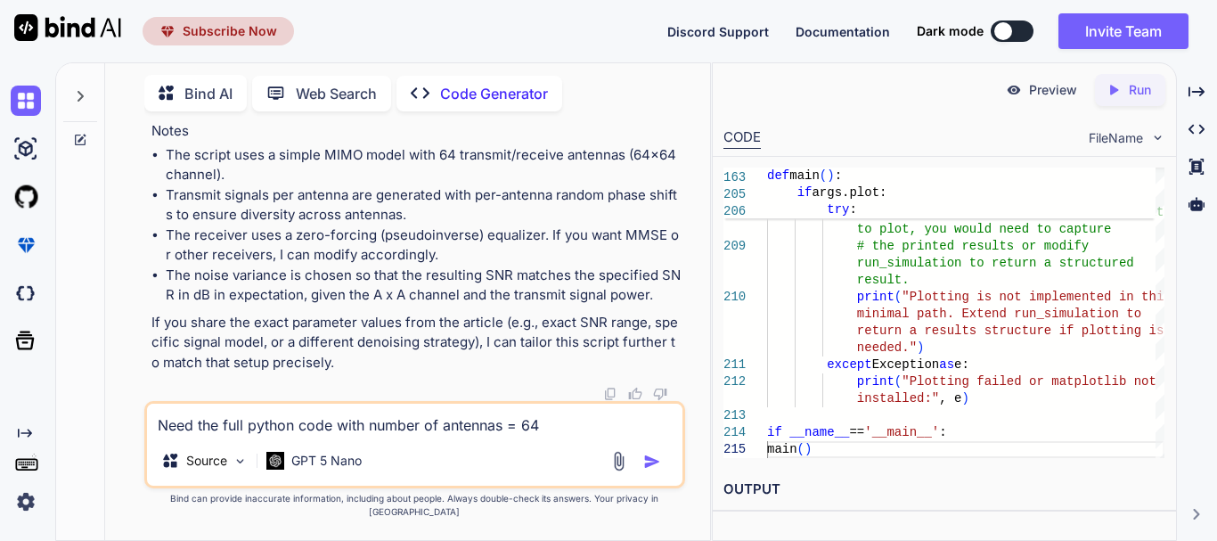
scroll to position [14580, 0]
drag, startPoint x: 313, startPoint y: 217, endPoint x: 475, endPoint y: 388, distance: 235.7
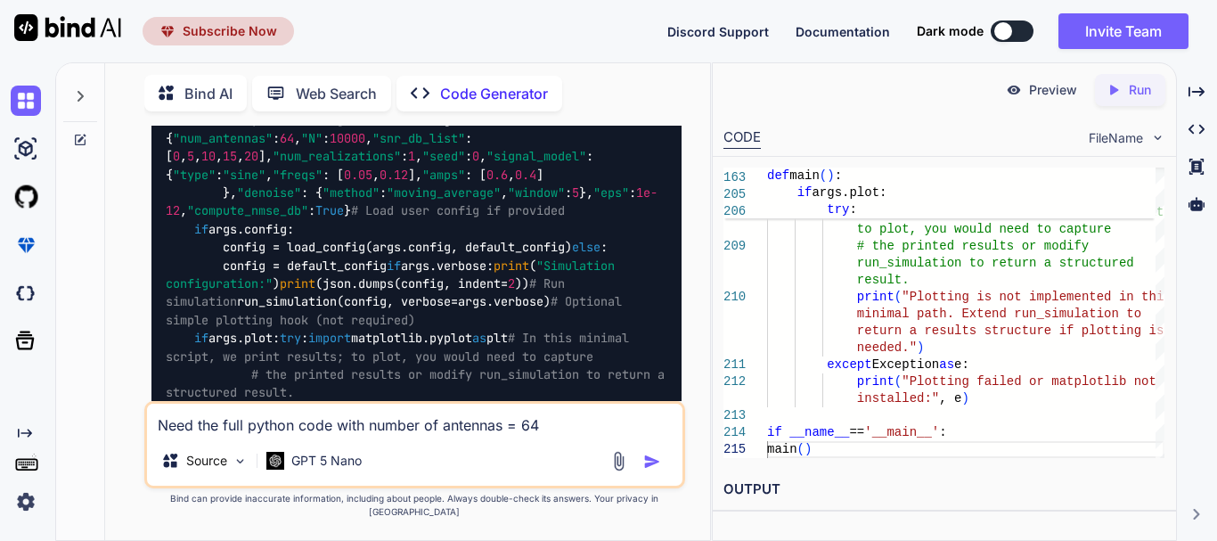
scroll to position [11479, 0]
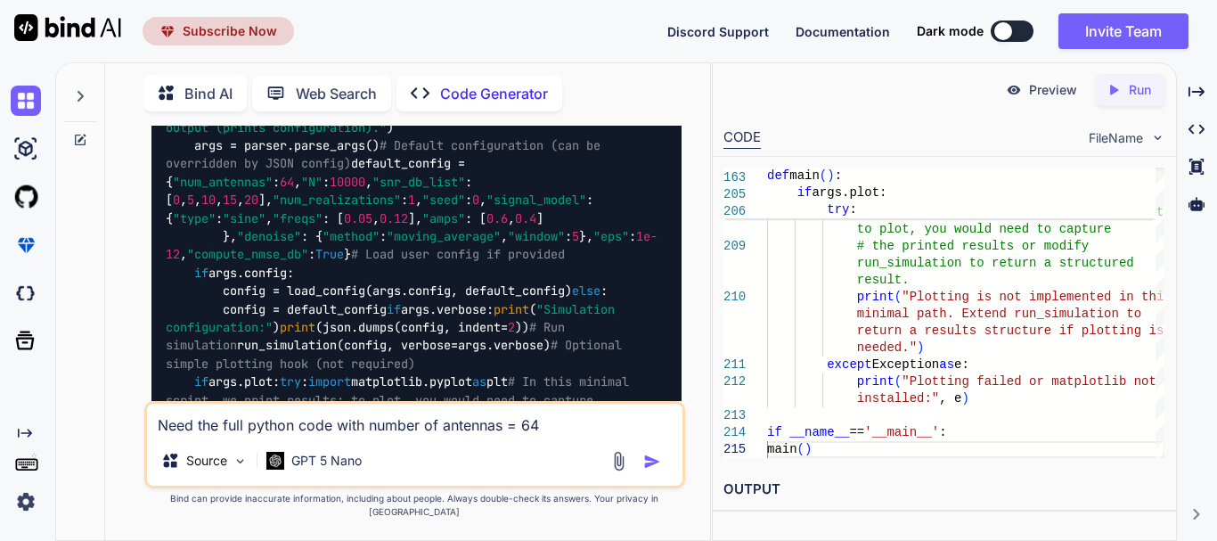
scroll to position [11408, 0]
click at [341, 436] on textarea "Need the full python code with number of antennas = 64" at bounding box center [415, 420] width 536 height 32
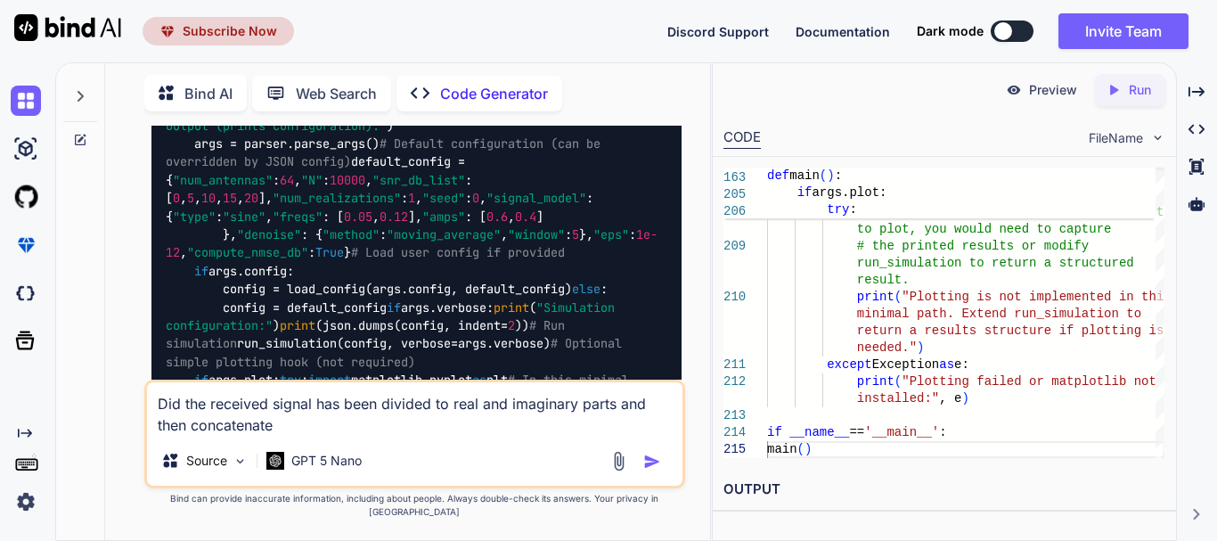
type textarea "Did the received signal has been divided to real and imaginary parts and then c…"
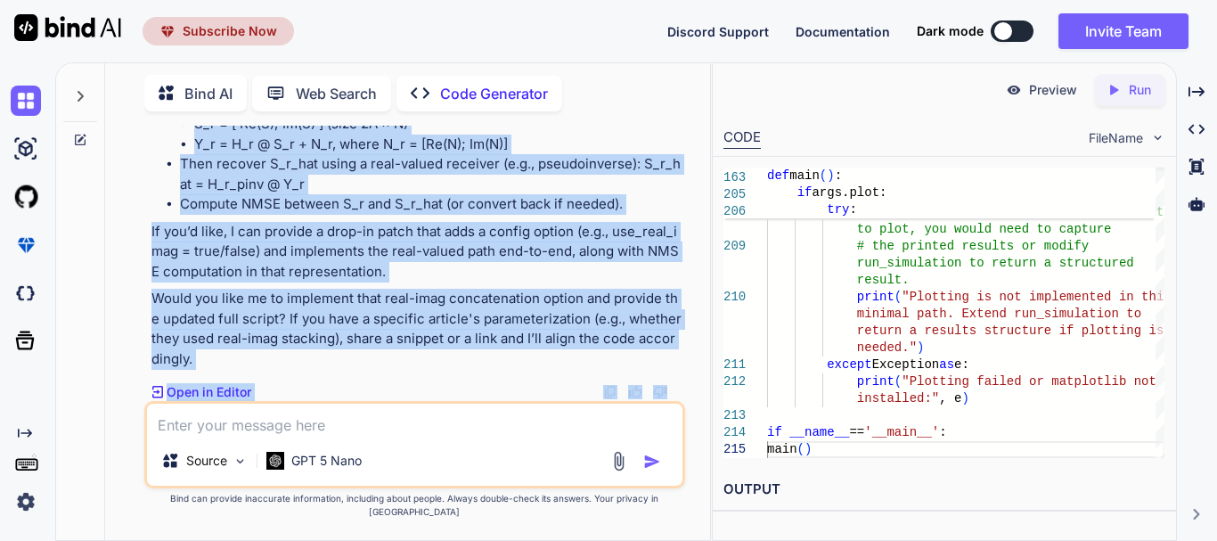
scroll to position [17230, 0]
drag, startPoint x: 162, startPoint y: 340, endPoint x: 244, endPoint y: 369, distance: 86.8
click at [244, 369] on div "No. In the 64-antenna MIMO script I provided, the signals are kept as complex-v…" at bounding box center [416, 136] width 530 height 466
click at [368, 256] on p "If you’d like, I can provide a drop-in patch that adds a config option (e.g., u…" at bounding box center [416, 252] width 530 height 61
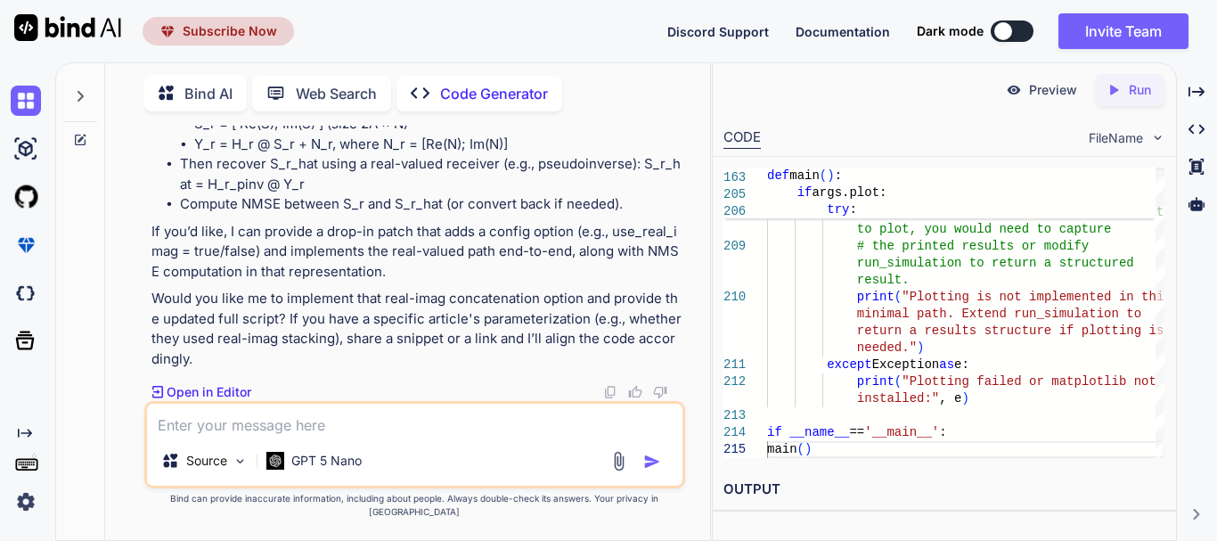
click at [347, 430] on textarea at bounding box center [415, 420] width 536 height 32
paste textarea "Lore 8: Ipsumdol sit Ametco-Adipi Elitsed Doeiu Tem incidi-utlab etdolor magna …"
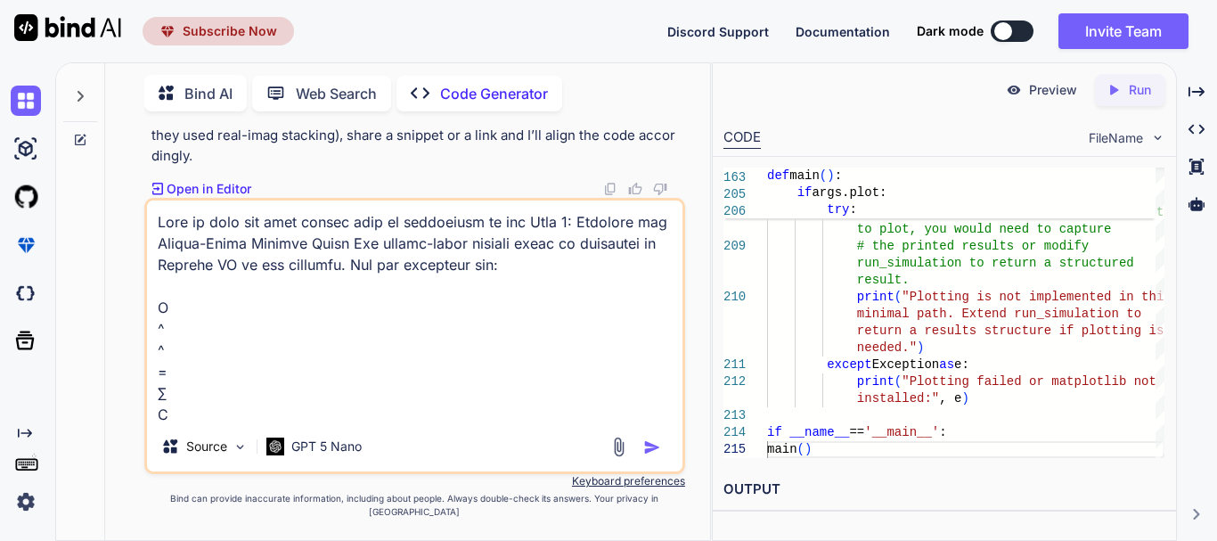
scroll to position [5369, 0]
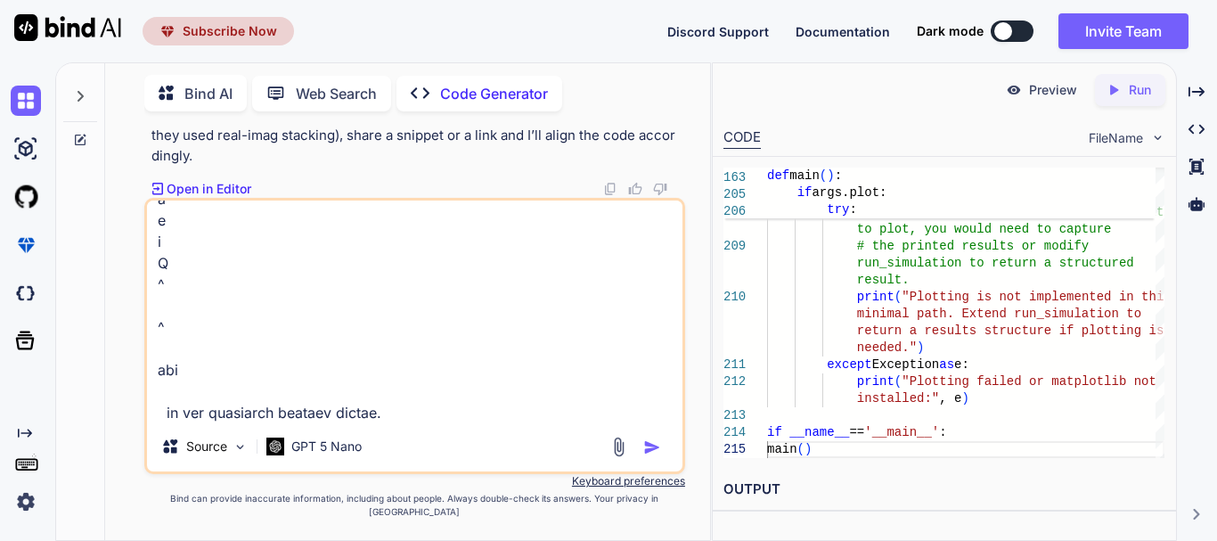
type textarea "Lore ip dolo sit amet consec adip el seddoeiusm te inc Utla 0: Etdolore mag Ali…"
click at [651, 456] on img "button" at bounding box center [652, 447] width 18 height 18
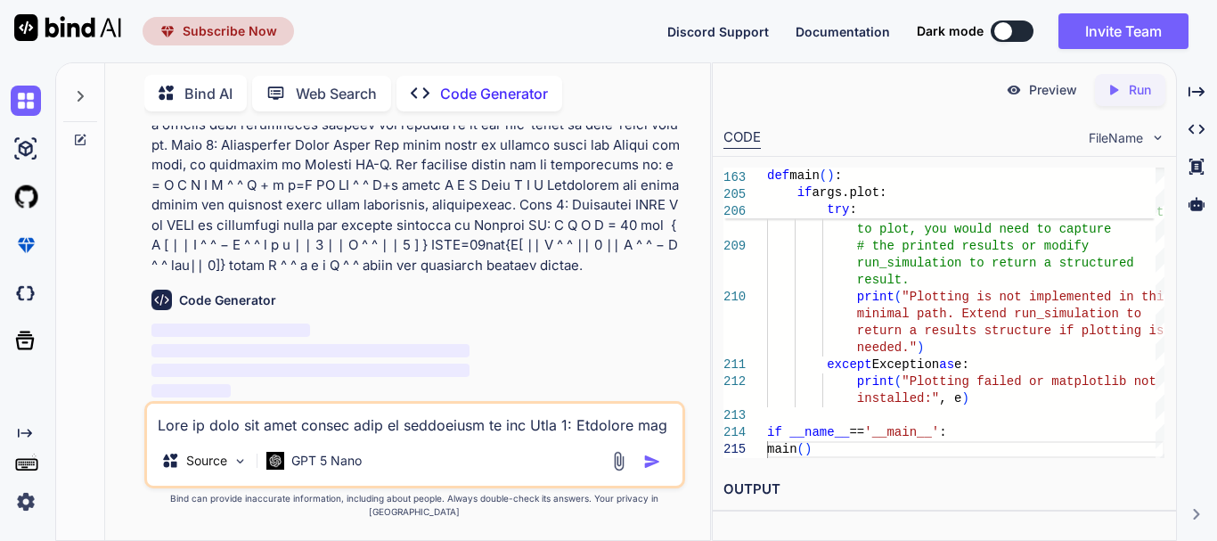
scroll to position [17518, 0]
click at [373, 436] on textarea at bounding box center [415, 420] width 536 height 32
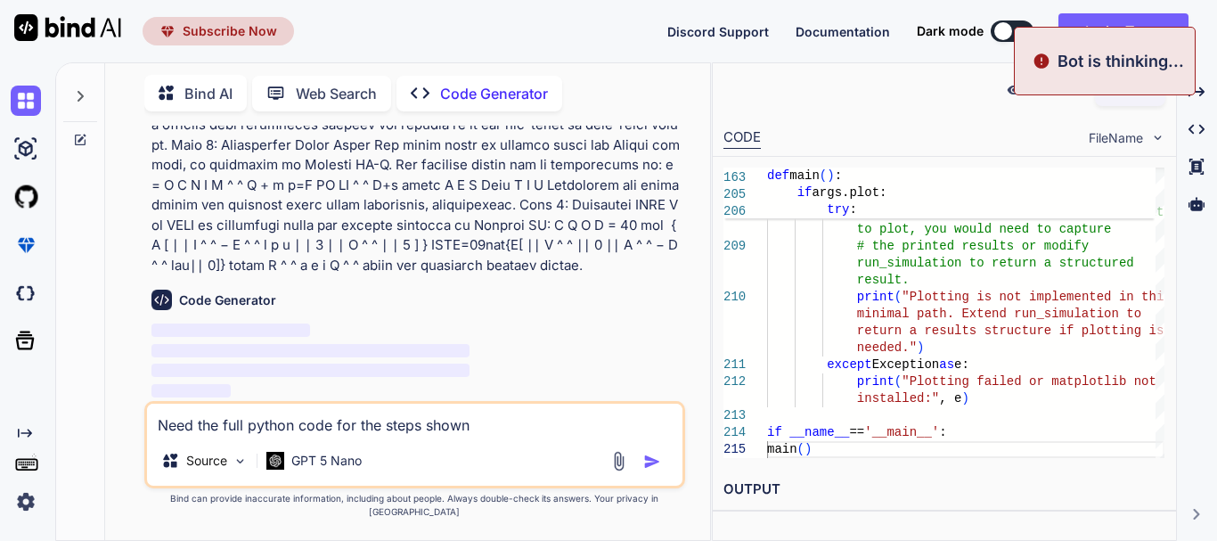
type textarea "Need the full python code for the steps shown"
click at [648, 470] on img "button" at bounding box center [652, 462] width 18 height 18
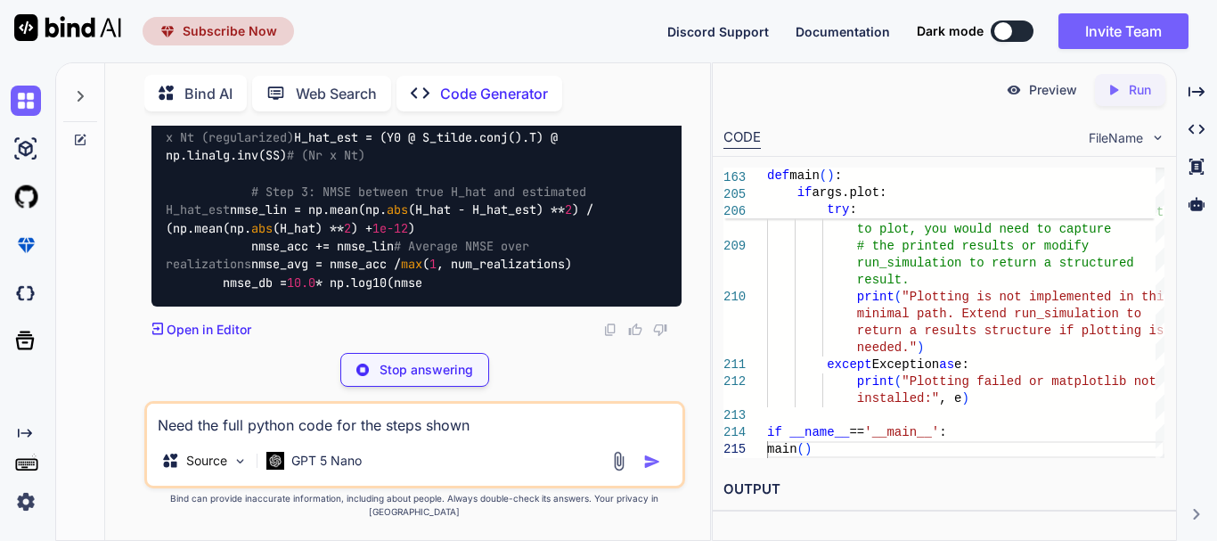
click at [522, 436] on textarea "Need the full python code for the steps shown" at bounding box center [415, 420] width 536 height 32
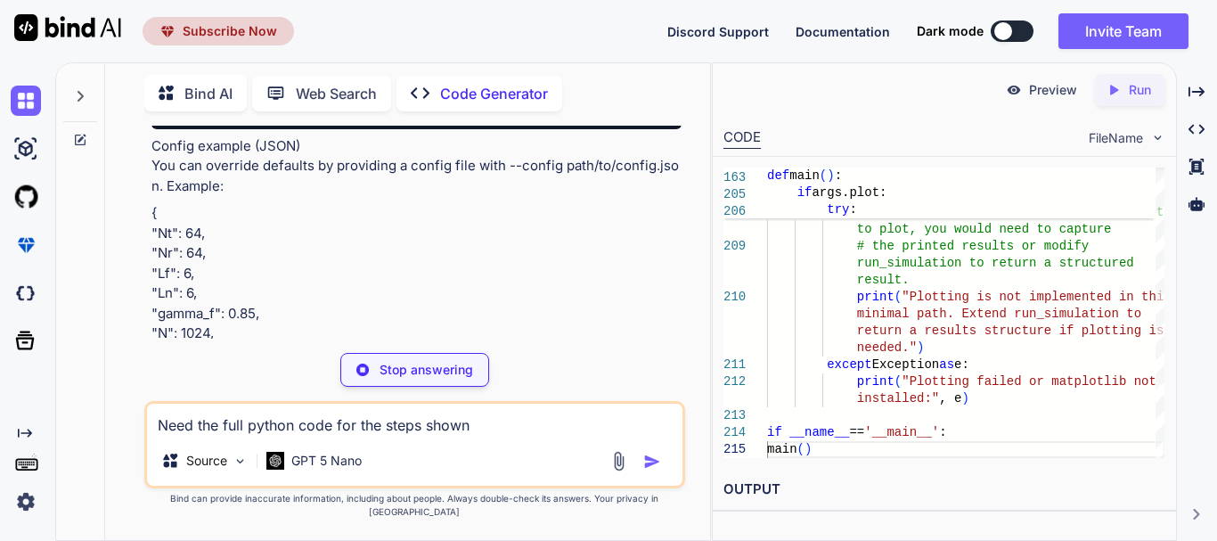
click at [475, 375] on div "Stop answering" at bounding box center [414, 370] width 149 height 34
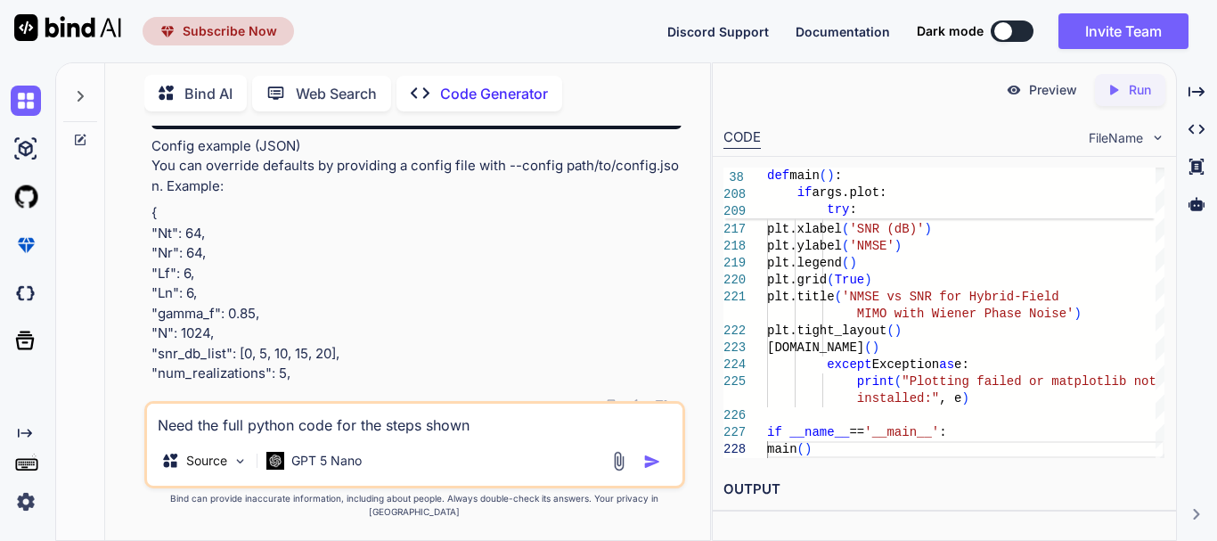
click at [529, 429] on textarea "Need the full python code for the steps shown" at bounding box center [415, 420] width 536 height 32
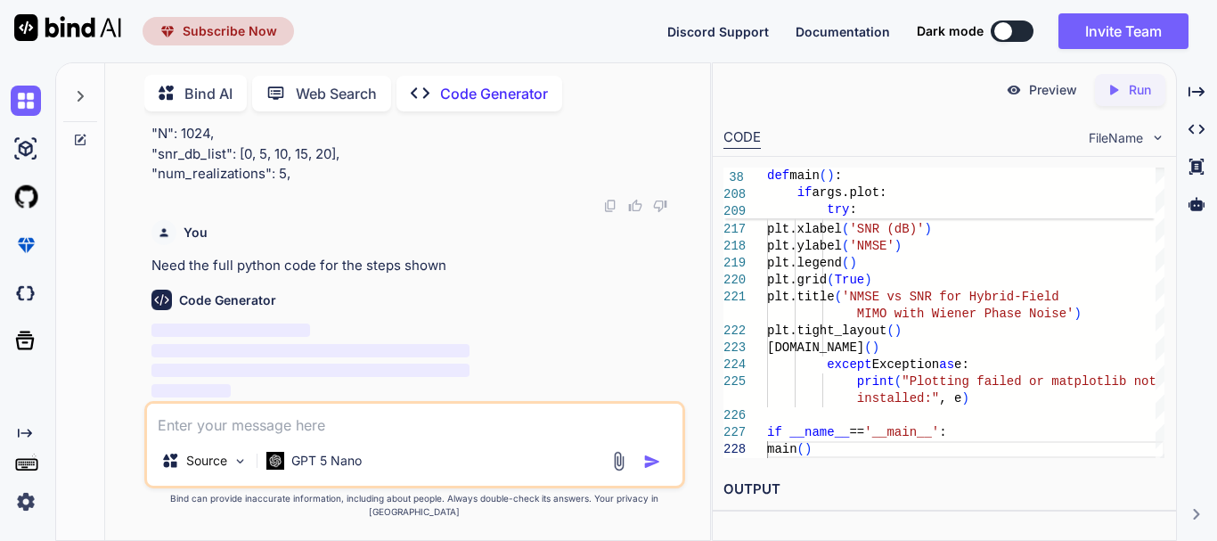
scroll to position [23482, 0]
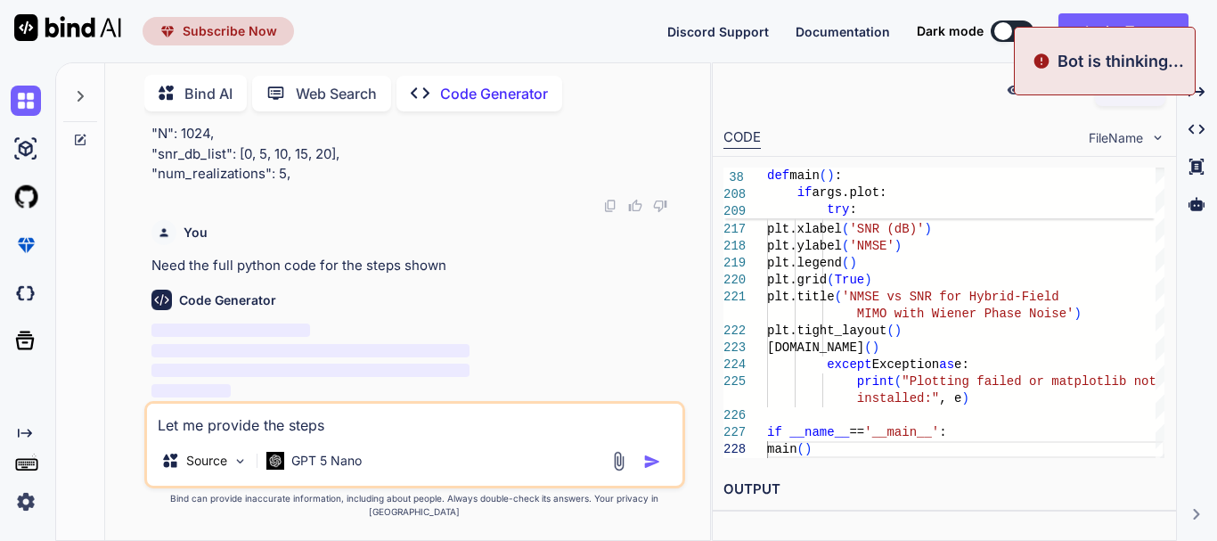
type textarea "Let me provide the steps"
click at [647, 470] on img "button" at bounding box center [652, 462] width 18 height 18
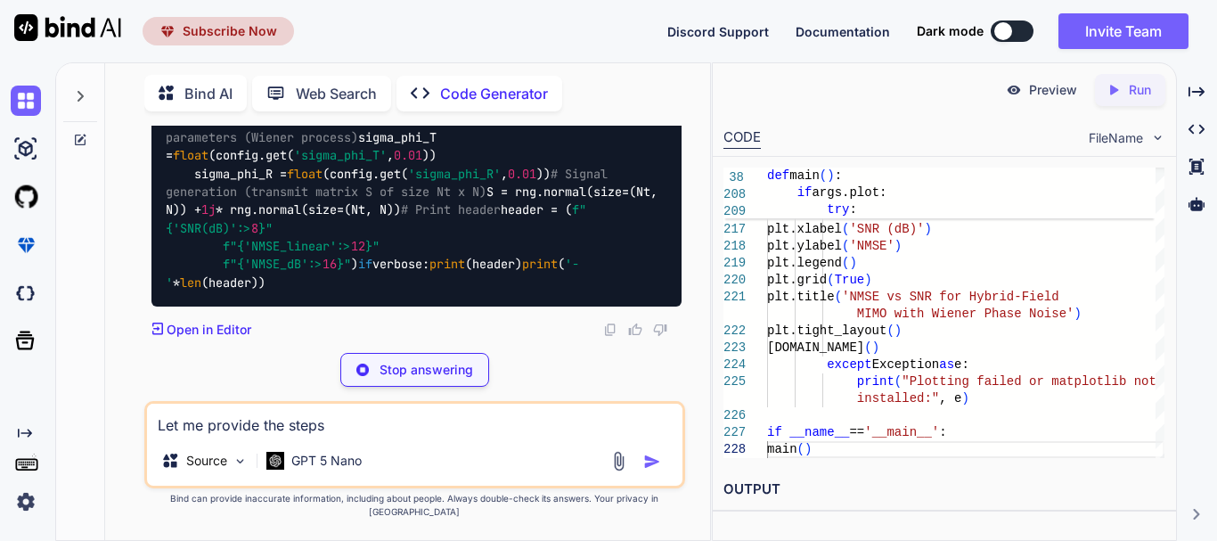
click at [432, 379] on p "Stop answering" at bounding box center [427, 370] width 94 height 18
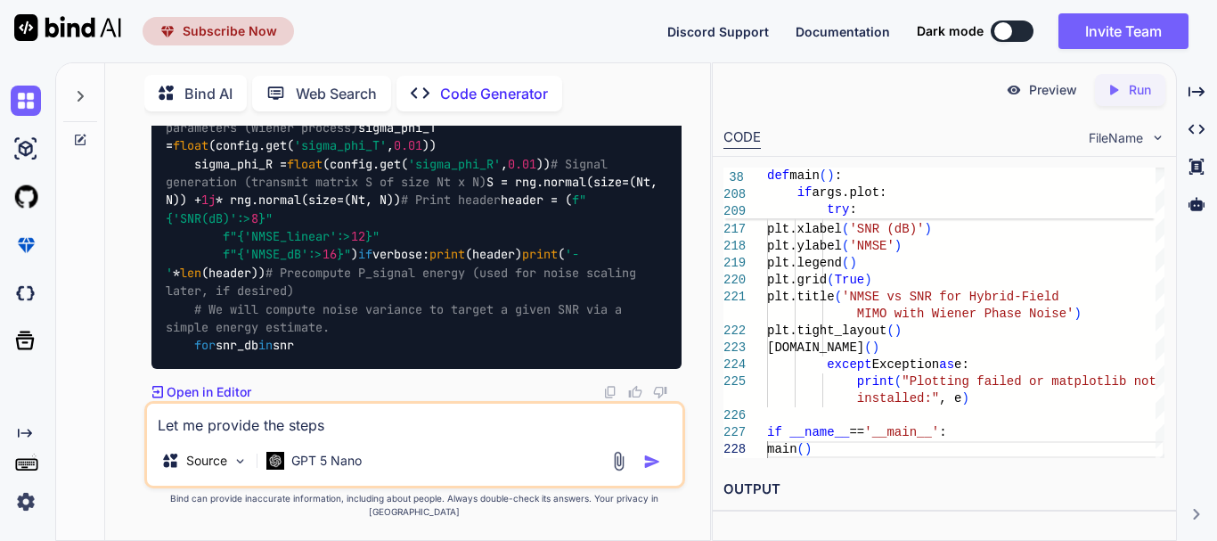
click at [649, 470] on img "button" at bounding box center [652, 462] width 18 height 18
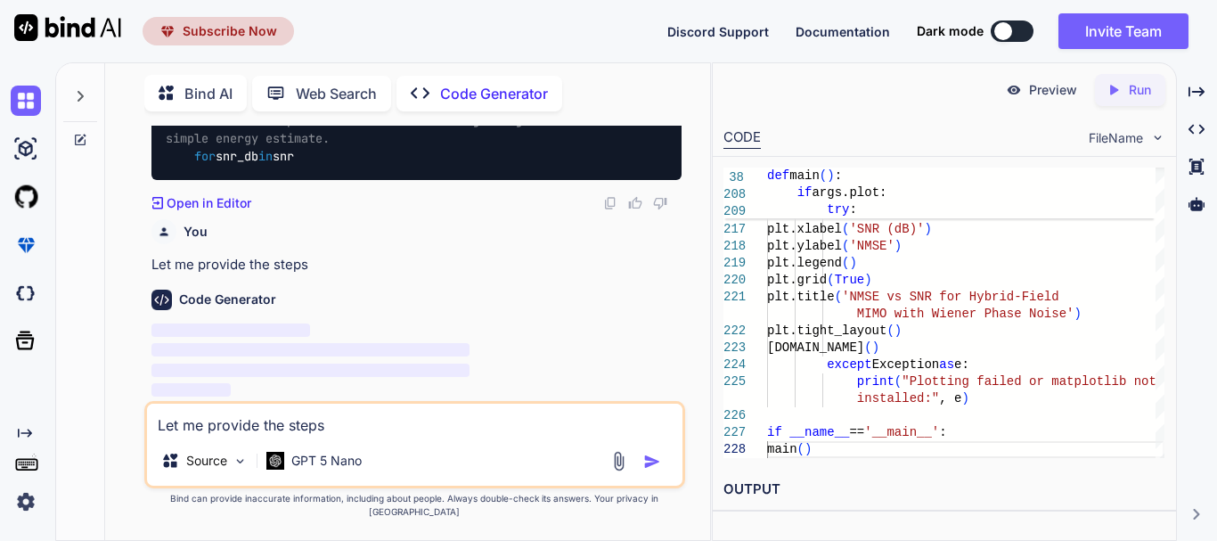
scroll to position [26098, 0]
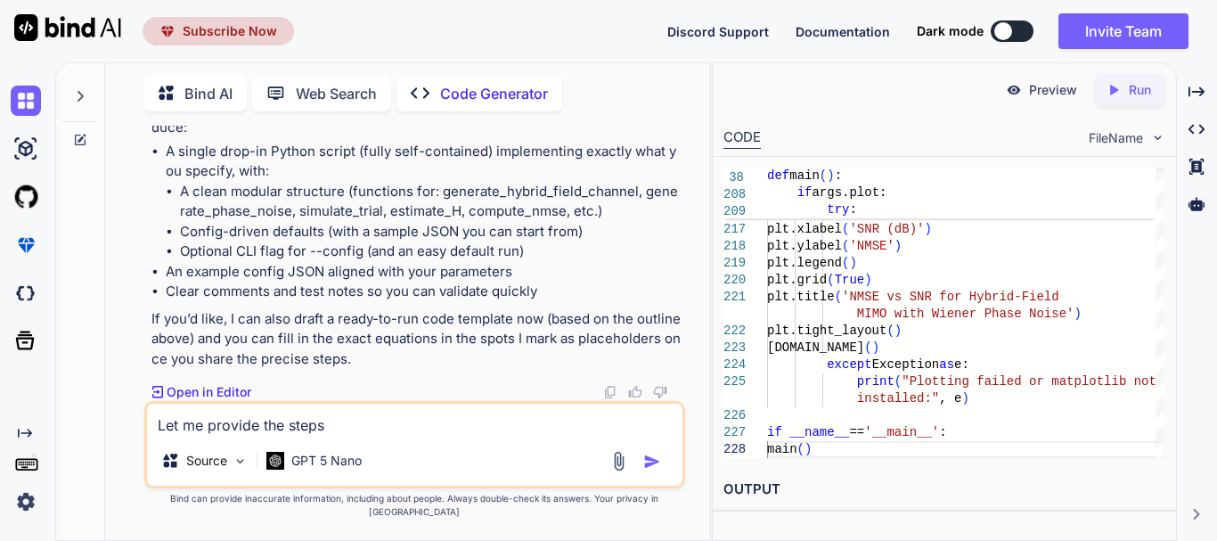
click at [464, 436] on textarea "Let me provide the steps" at bounding box center [415, 420] width 536 height 32
paste textarea "Step 1: Generate the Hybrid-Field Channel Model The hybrid-field channel model …"
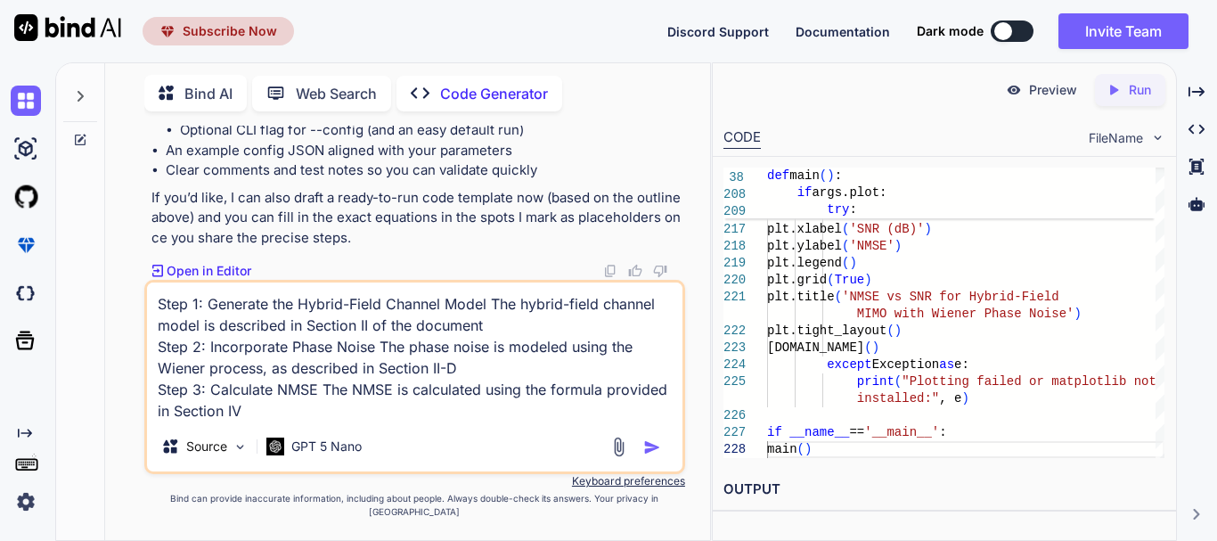
type textarea "Step 1: Generate the Hybrid-Field Channel Model The hybrid-field channel model …"
click at [653, 456] on img "button" at bounding box center [652, 447] width 18 height 18
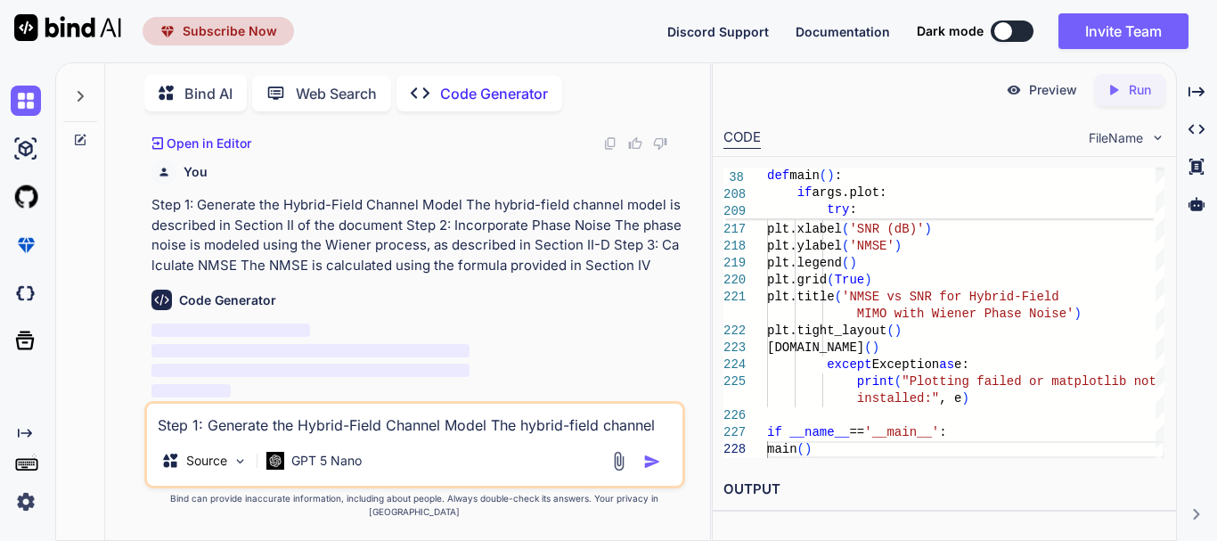
scroll to position [27648, 0]
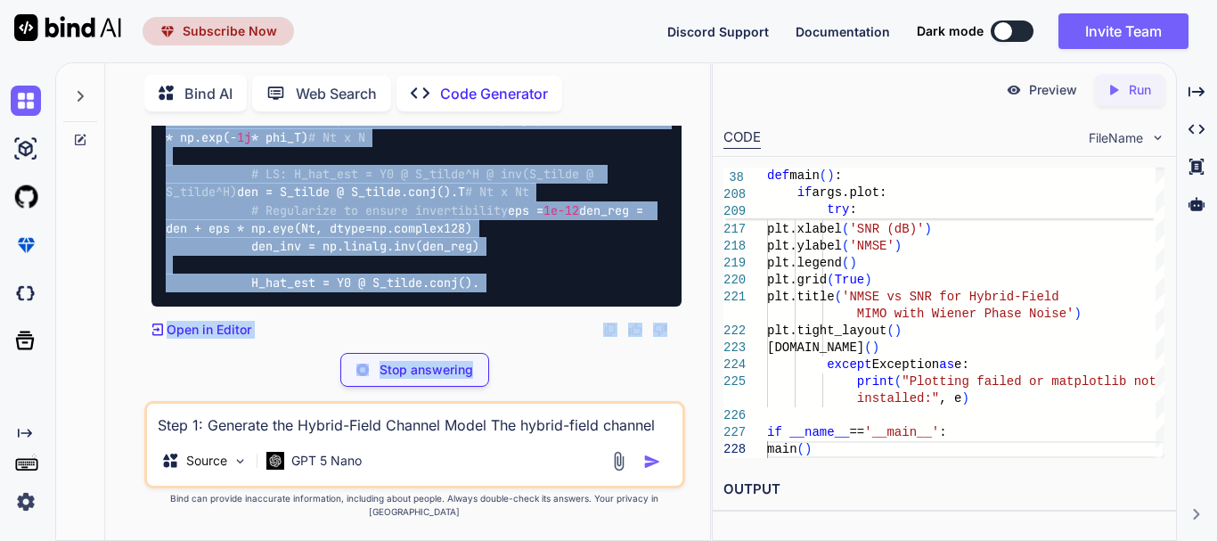
drag, startPoint x: 146, startPoint y: 344, endPoint x: 367, endPoint y: 285, distance: 228.7
click at [319, 369] on div "You need to print NMSE loss Code Generator Do you have a specific language or f…" at bounding box center [414, 333] width 541 height 414
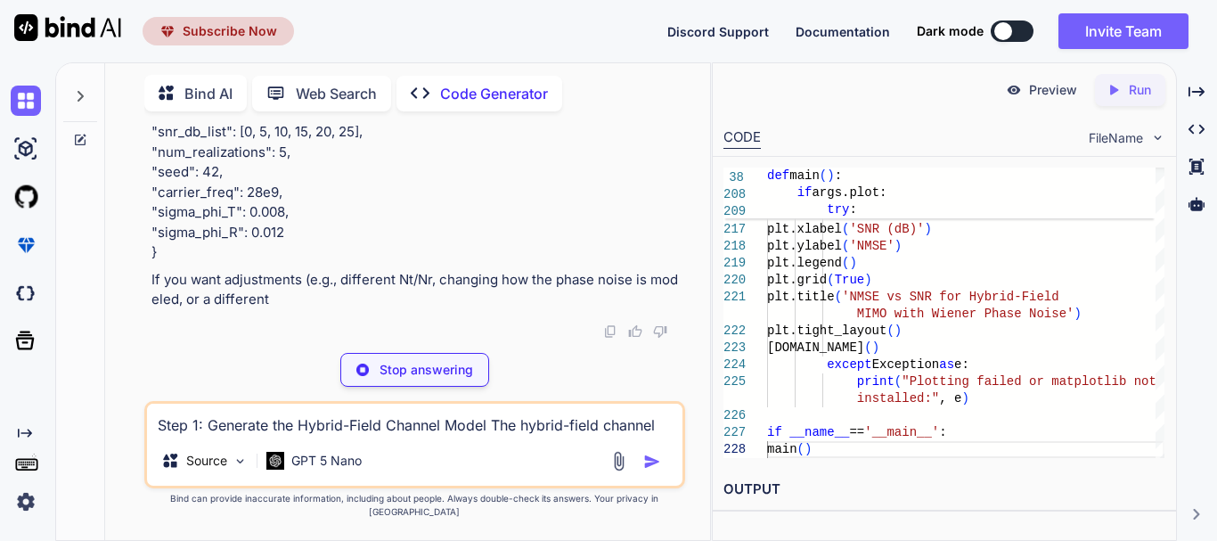
scroll to position [32363, 0]
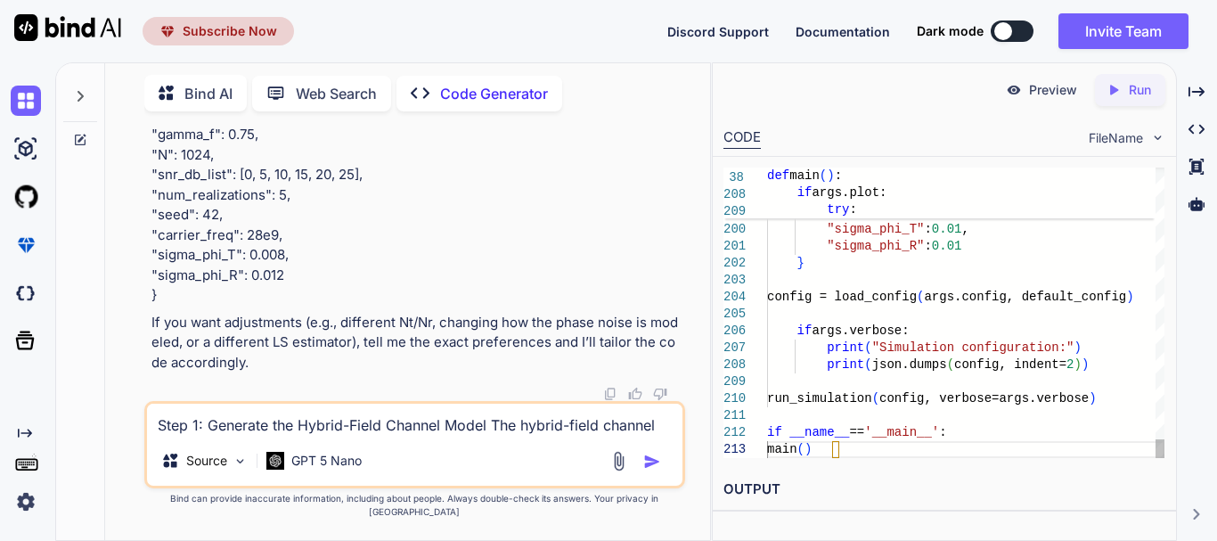
drag, startPoint x: 168, startPoint y: 175, endPoint x: 379, endPoint y: 299, distance: 244.5
drag, startPoint x: 264, startPoint y: 293, endPoint x: 163, endPoint y: 266, distance: 104.4
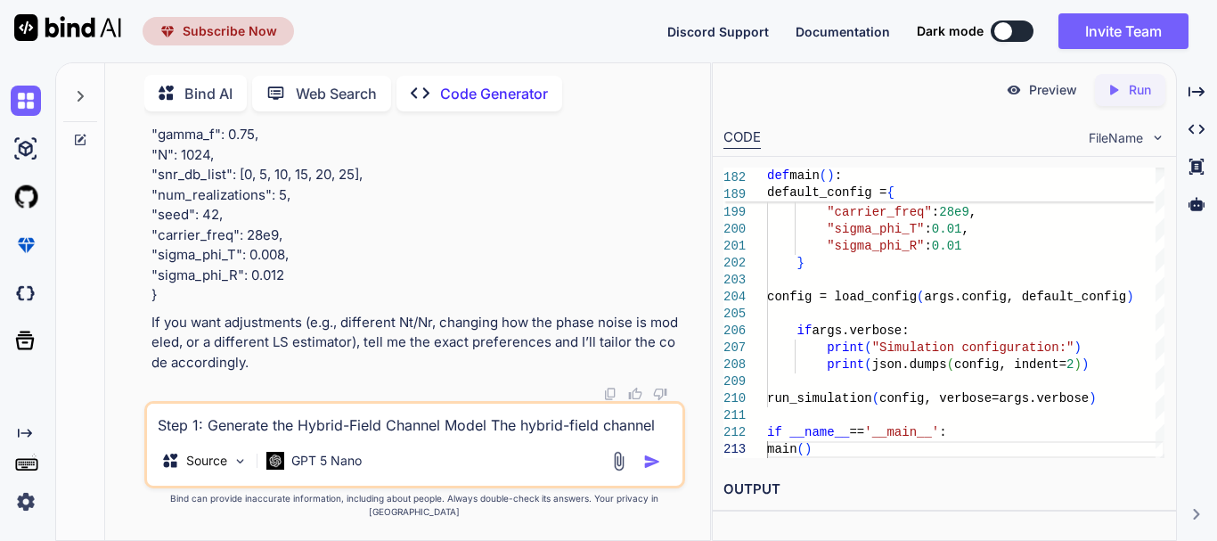
copy code "import numpy as np import argparse import json def nmse_complex ( H_true, H_est…"
click at [456, 421] on textarea "Step 1: Generate the Hybrid-Field Channel Model The hybrid-field channel model …" at bounding box center [415, 420] width 536 height 32
click at [215, 436] on textarea "Need to output the NMSE in dB with respect to SNR values" at bounding box center [415, 420] width 536 height 32
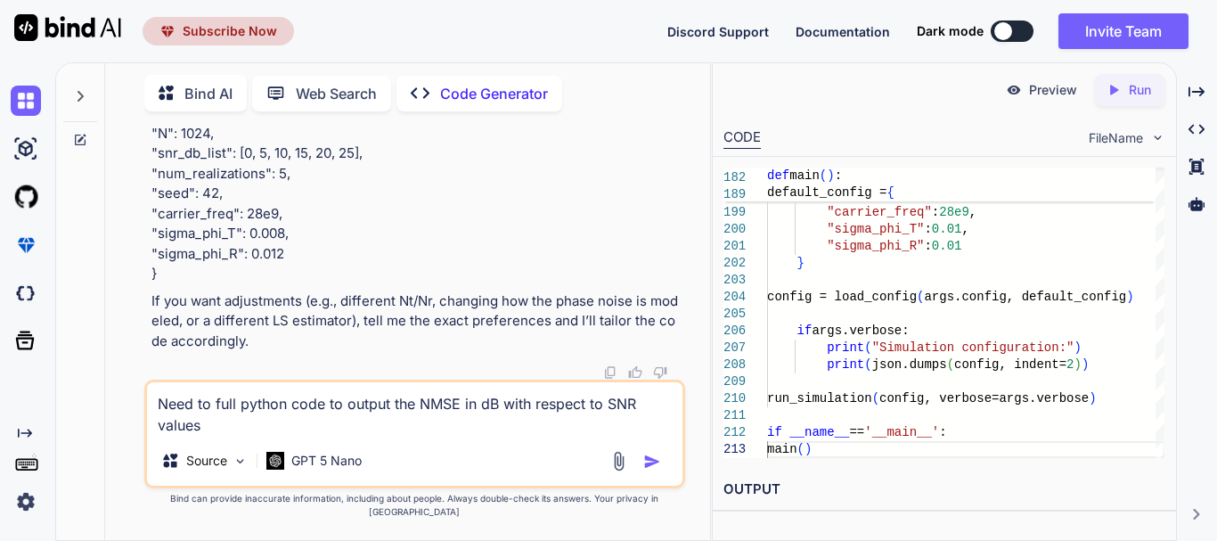
type textarea "Need to full python code to output the NMSE in dB with respect to SNR values"
click at [658, 470] on img "button" at bounding box center [652, 462] width 18 height 18
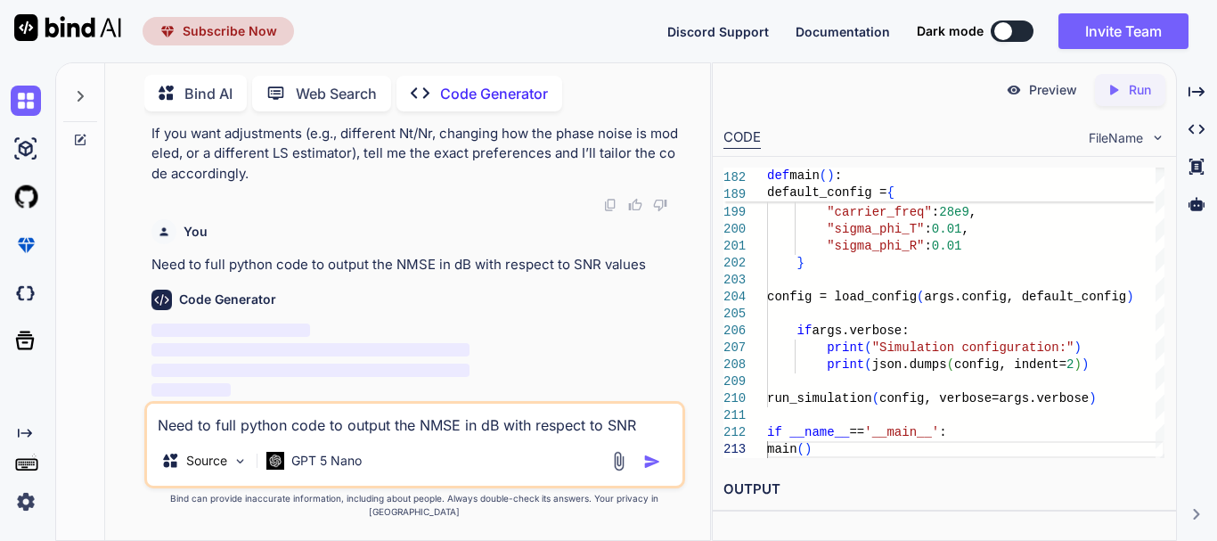
scroll to position [32944, 0]
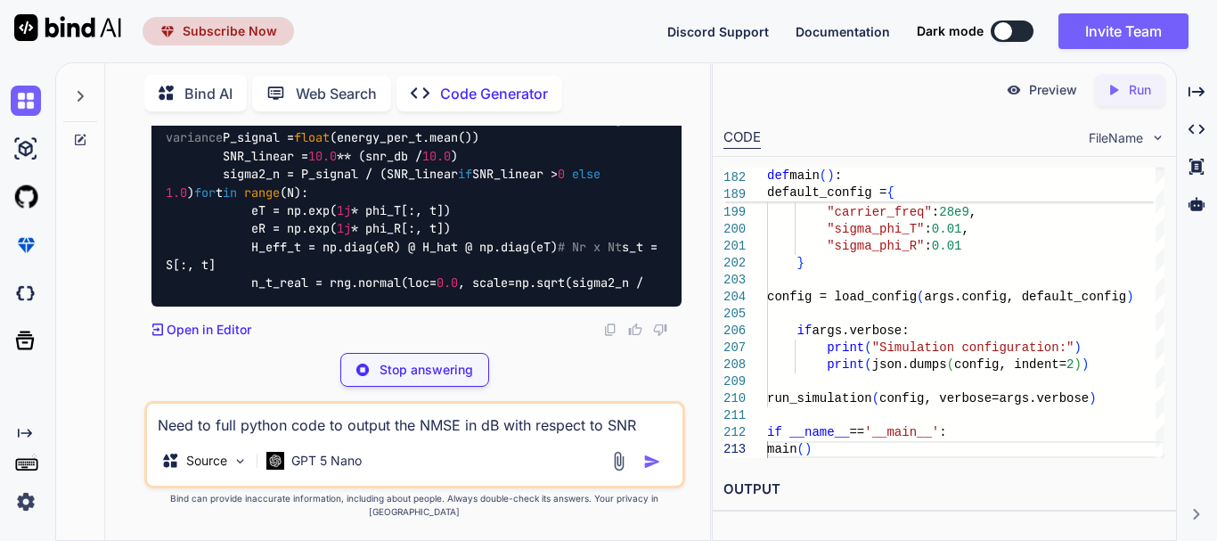
drag, startPoint x: 241, startPoint y: 330, endPoint x: 593, endPoint y: 332, distance: 352.0
click at [256, 413] on div "You need to print NMSE loss Code Generator Do you have a specific language or f…" at bounding box center [414, 333] width 541 height 414
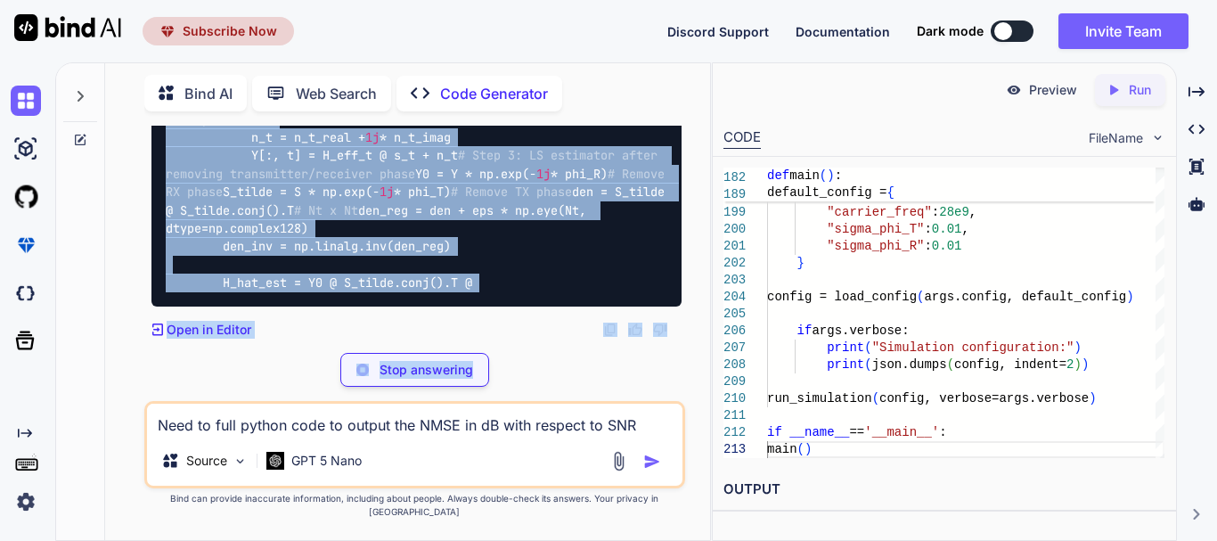
click at [616, 387] on div "Stop answering" at bounding box center [414, 370] width 541 height 34
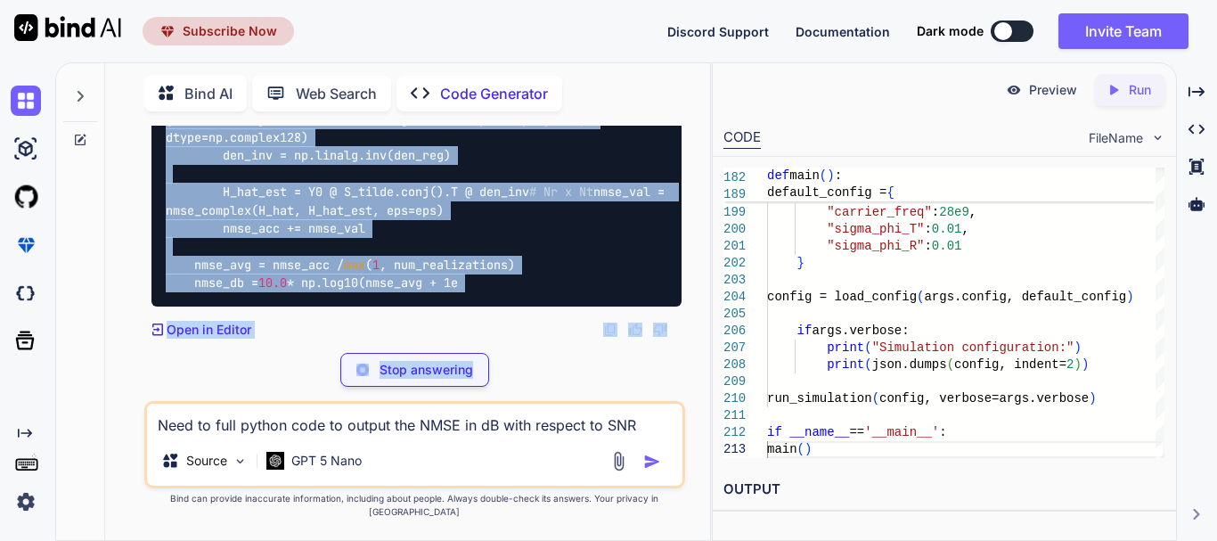
click at [590, 364] on div "You need to print NMSE loss Code Generator Do you have a specific language or f…" at bounding box center [414, 333] width 541 height 414
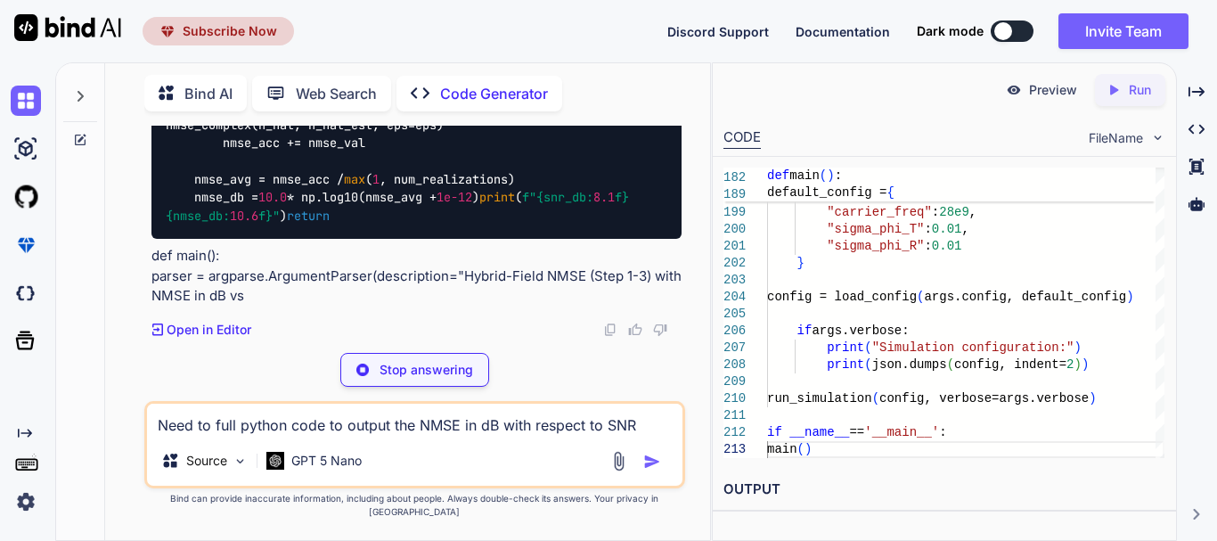
click at [586, 477] on div "You need to print NMSE loss Code Generator Do you have a specific language or f…" at bounding box center [414, 333] width 541 height 414
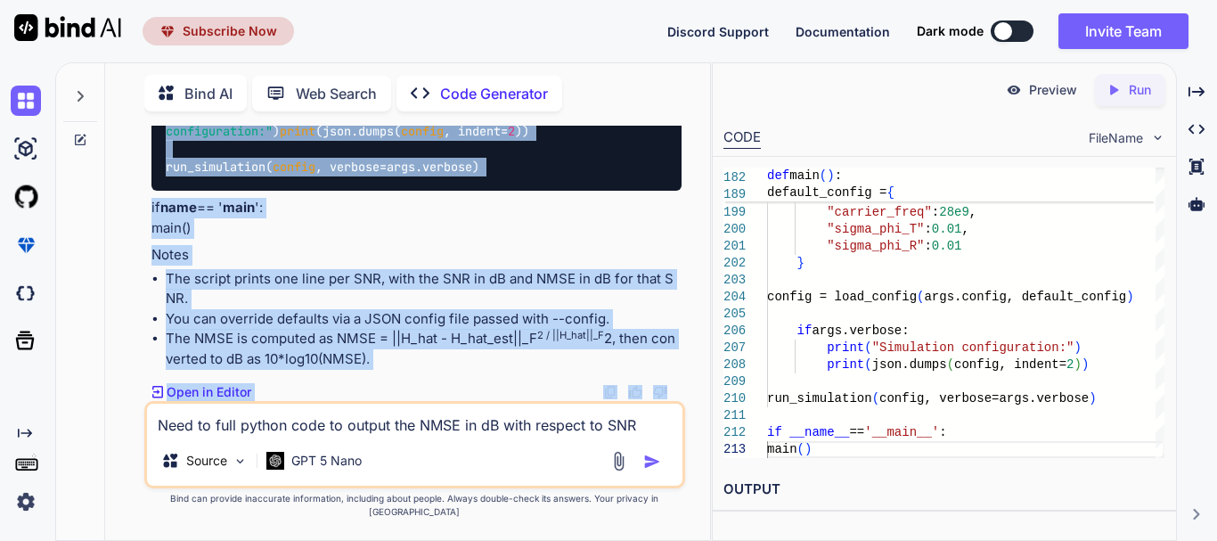
drag, startPoint x: 205, startPoint y: 358, endPoint x: 272, endPoint y: 426, distance: 95.1
click at [272, 426] on div "You need to print NMSE loss Code Generator Do you have a specific language or f…" at bounding box center [414, 333] width 541 height 414
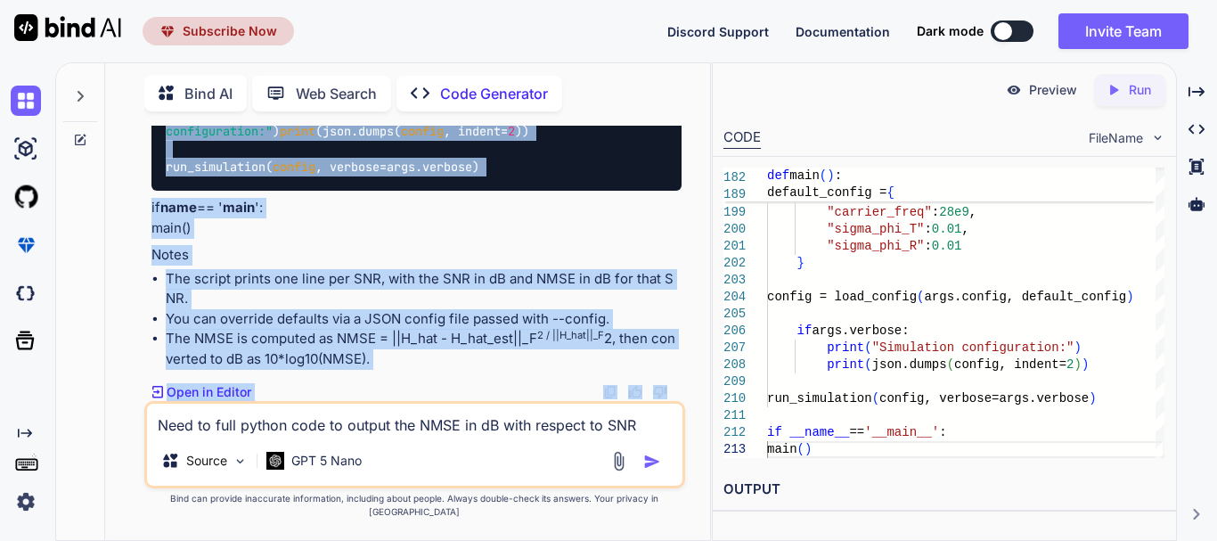
drag, startPoint x: 187, startPoint y: 297, endPoint x: 298, endPoint y: 420, distance: 165.9
click at [298, 421] on div "You need to print NMSE loss Code Generator Do you have a specific language or f…" at bounding box center [414, 333] width 541 height 414
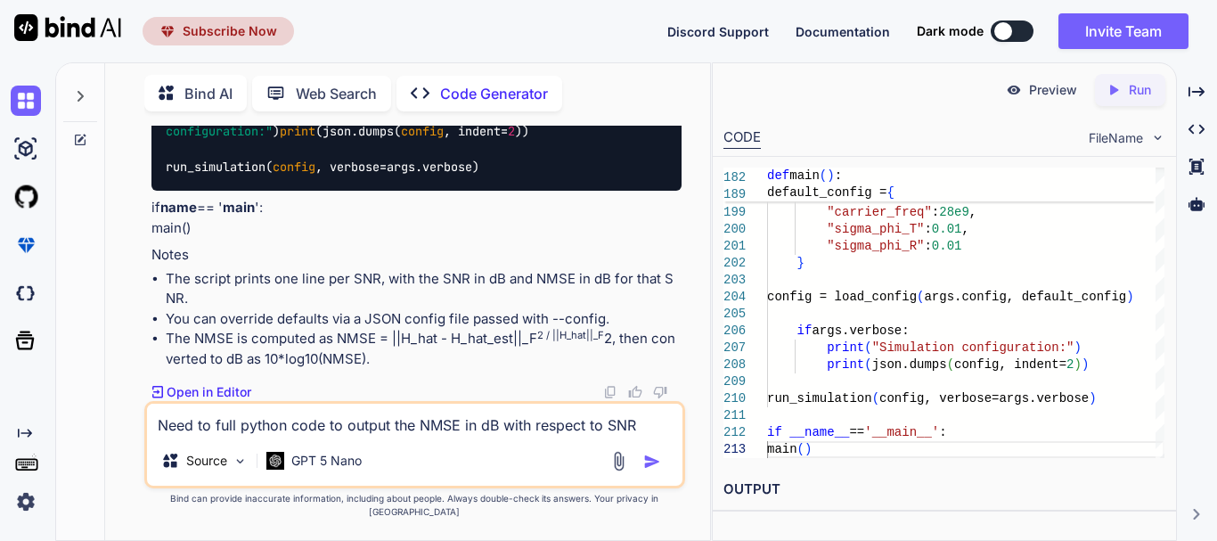
scroll to position [33993, 0]
drag, startPoint x: 241, startPoint y: 352, endPoint x: 160, endPoint y: 192, distance: 178.5
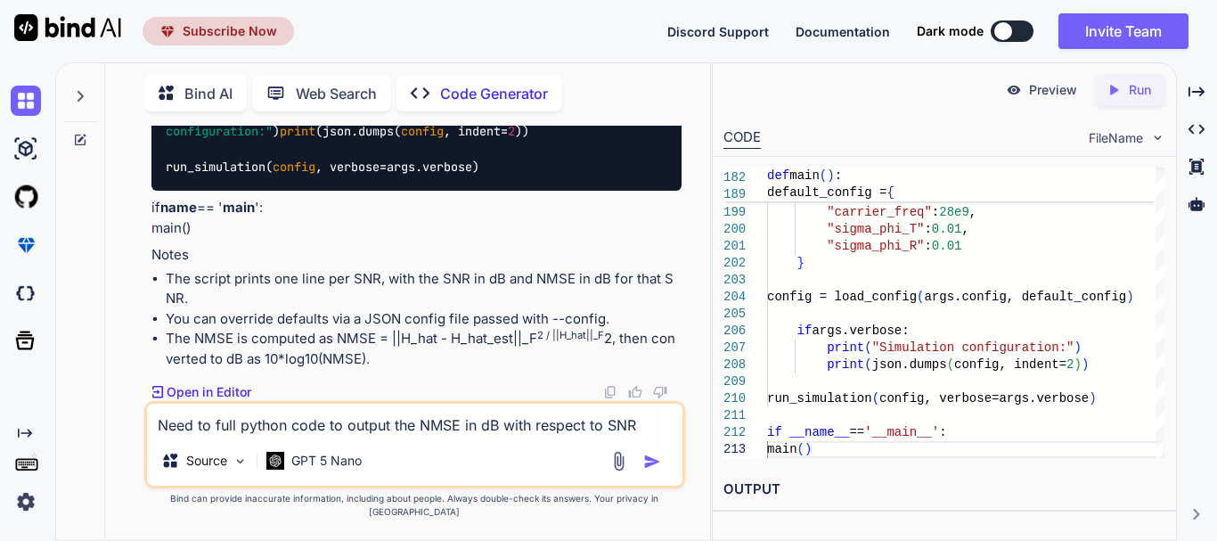
scroll to position [37348, 0]
click at [450, 401] on div "Created with Pixso. Open in Editor" at bounding box center [416, 392] width 530 height 18
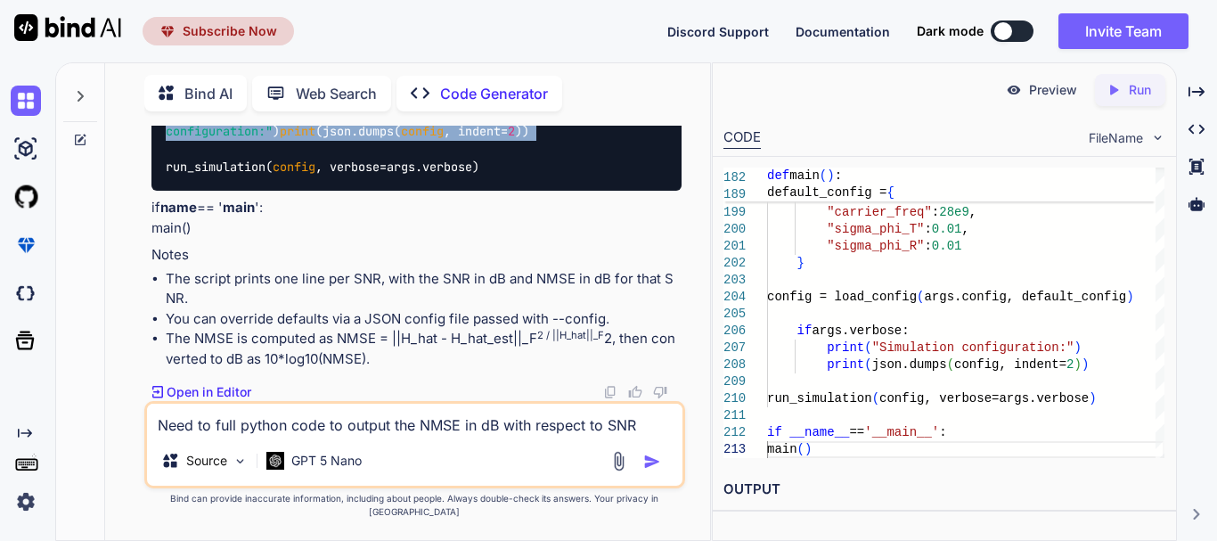
scroll to position [36501, 0]
drag, startPoint x: 492, startPoint y: 160, endPoint x: 339, endPoint y: 169, distance: 153.5
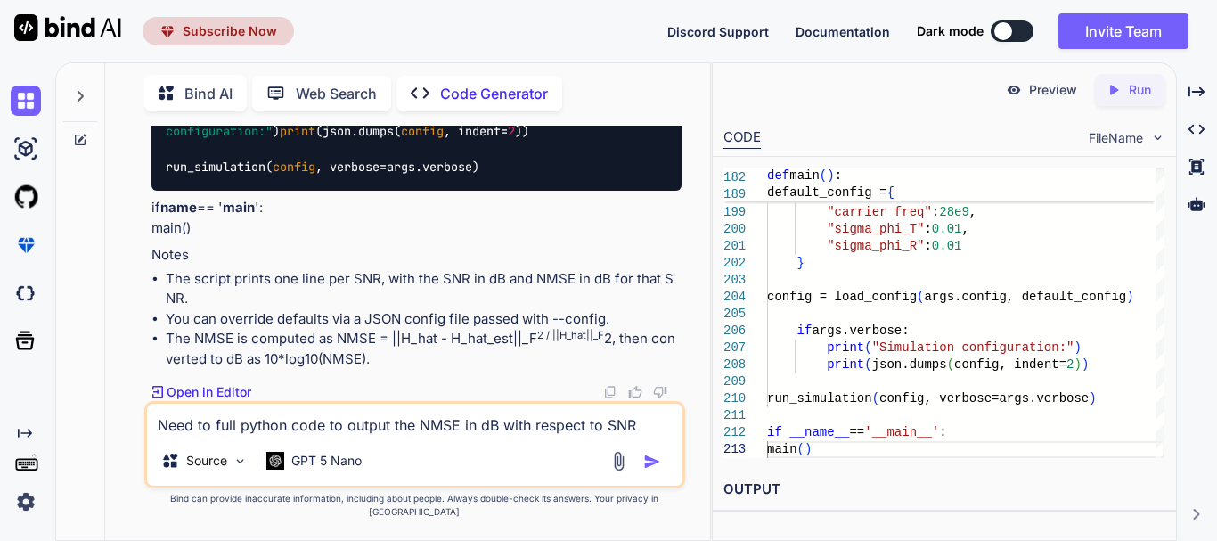
scroll to position [35710, 0]
drag, startPoint x: 511, startPoint y: 339, endPoint x: 411, endPoint y: 282, distance: 115.3
click at [469, 76] on div "Created with Pixso. Code Generator" at bounding box center [480, 94] width 166 height 36
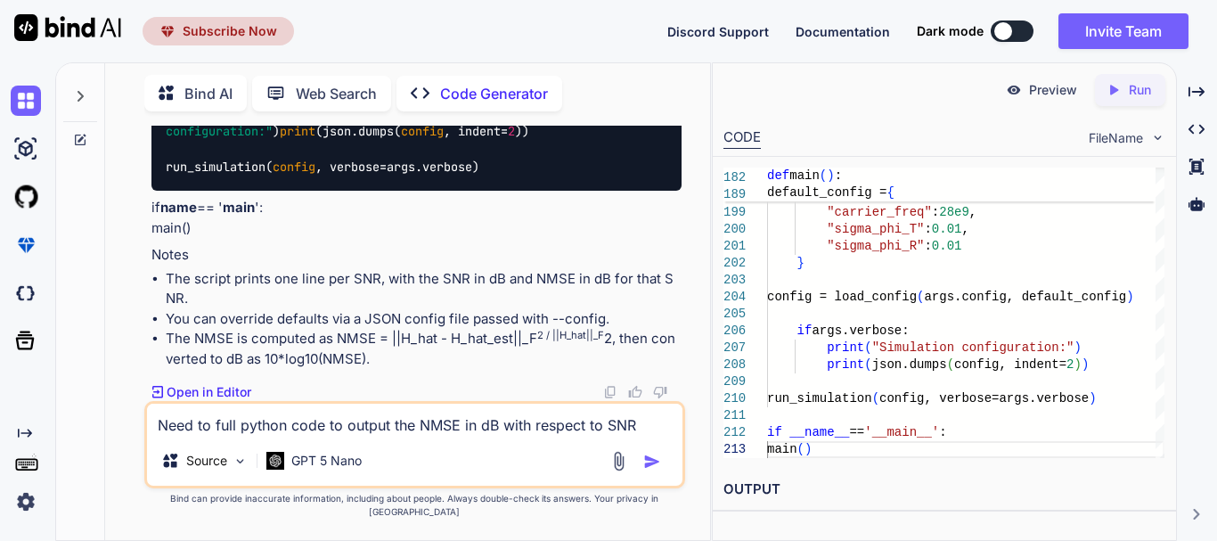
click at [470, 90] on p "Code Generator" at bounding box center [494, 93] width 108 height 21
